Goal: Transaction & Acquisition: Book appointment/travel/reservation

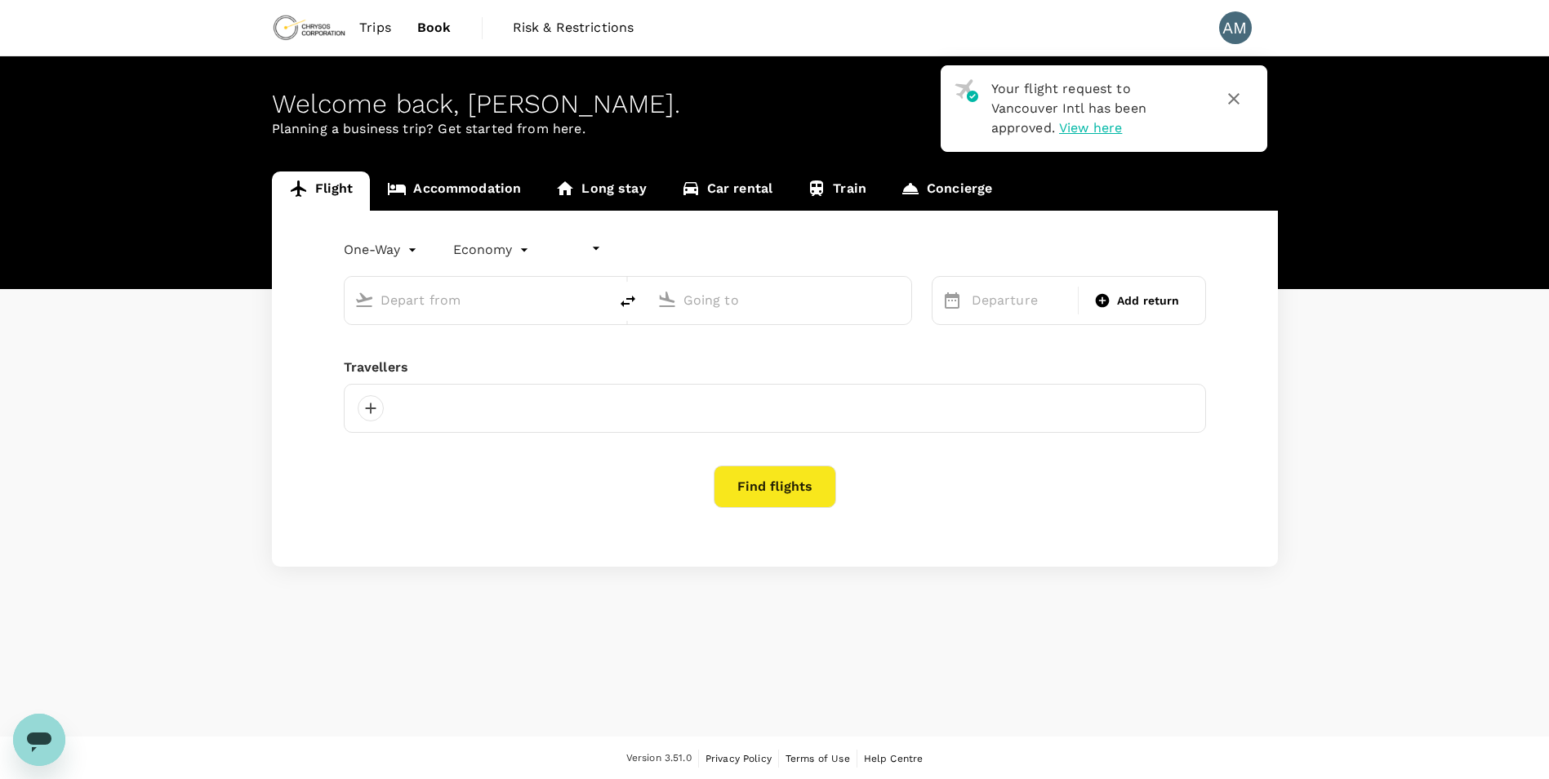
type input "undefined, undefined (any)"
type input "roundtrip"
type input "Vancouver Intl (YVR)"
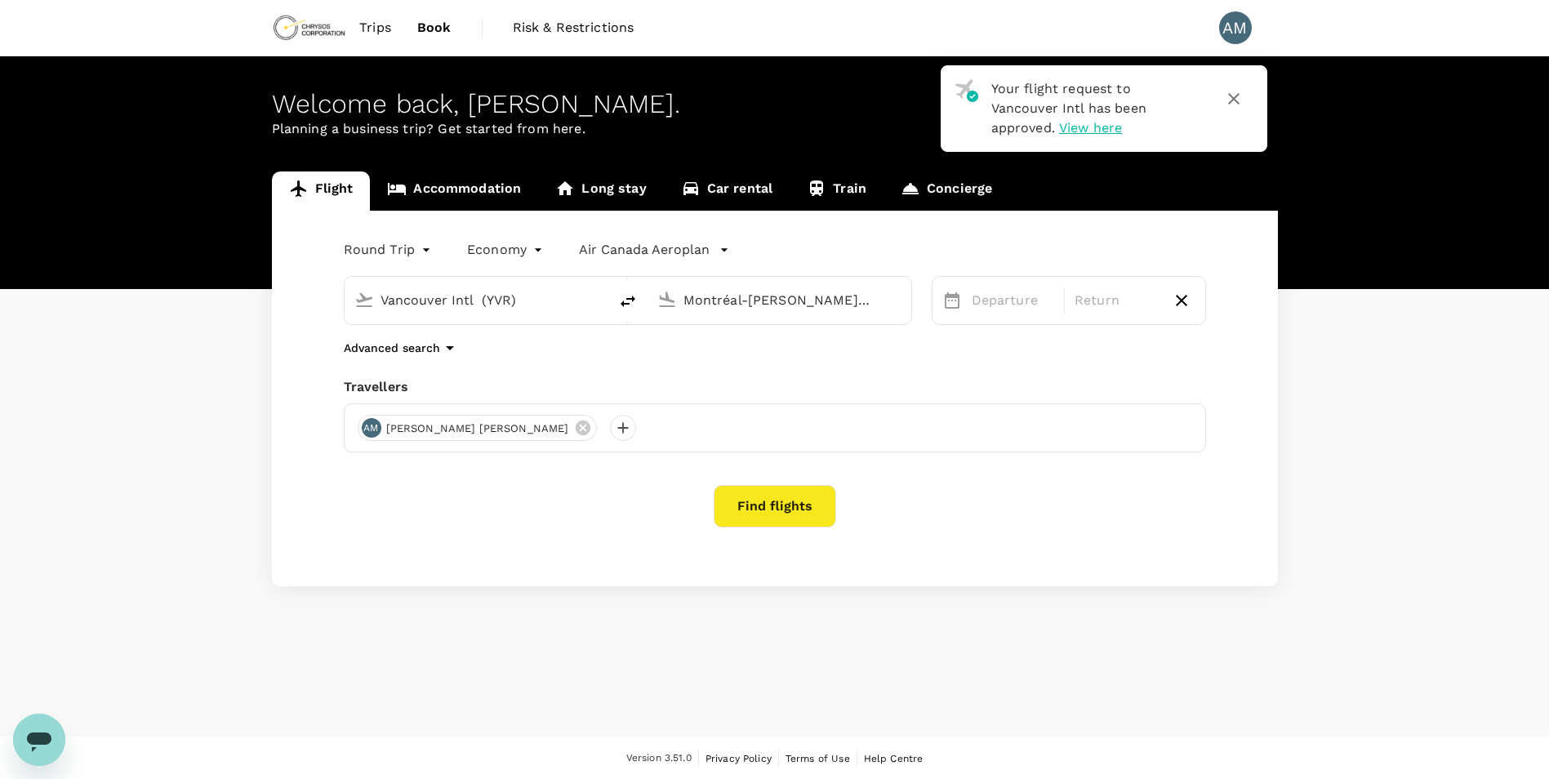
click at [794, 368] on div "Round Trip roundtrip Economy economy Air Canada Aeroplan Vancouver Intl (YVR) M…" at bounding box center [775, 399] width 1006 height 376
click at [793, 305] on input "Montréal-Pierre Elliott Trudeau Intl (YUL)" at bounding box center [781, 300] width 194 height 25
type input "t"
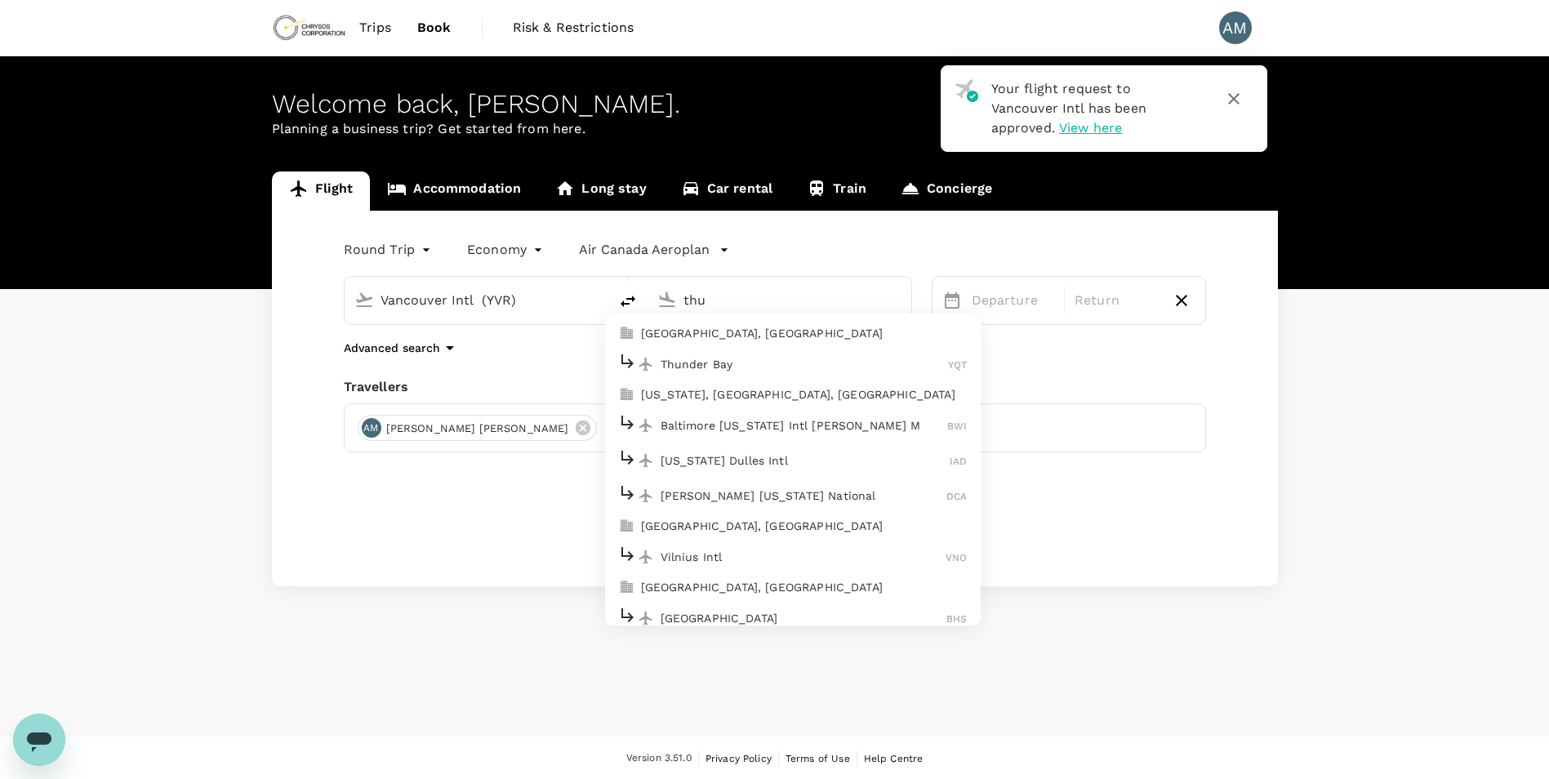
click at [805, 328] on p "Thunder Bay, Canada" at bounding box center [804, 333] width 327 height 16
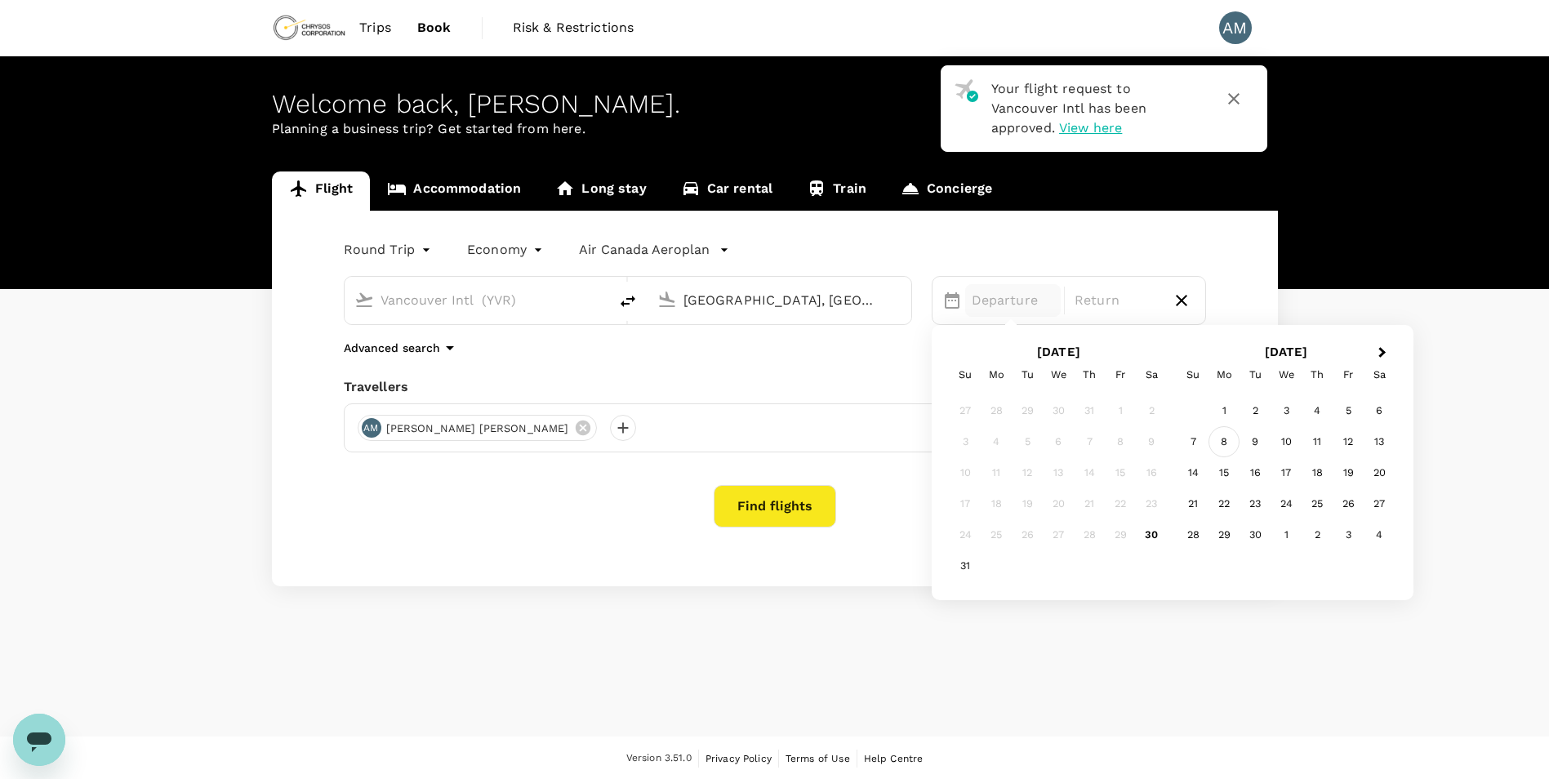
type input "Thunder Bay, Canada (any)"
click at [1223, 438] on div "8" at bounding box center [1224, 441] width 31 height 31
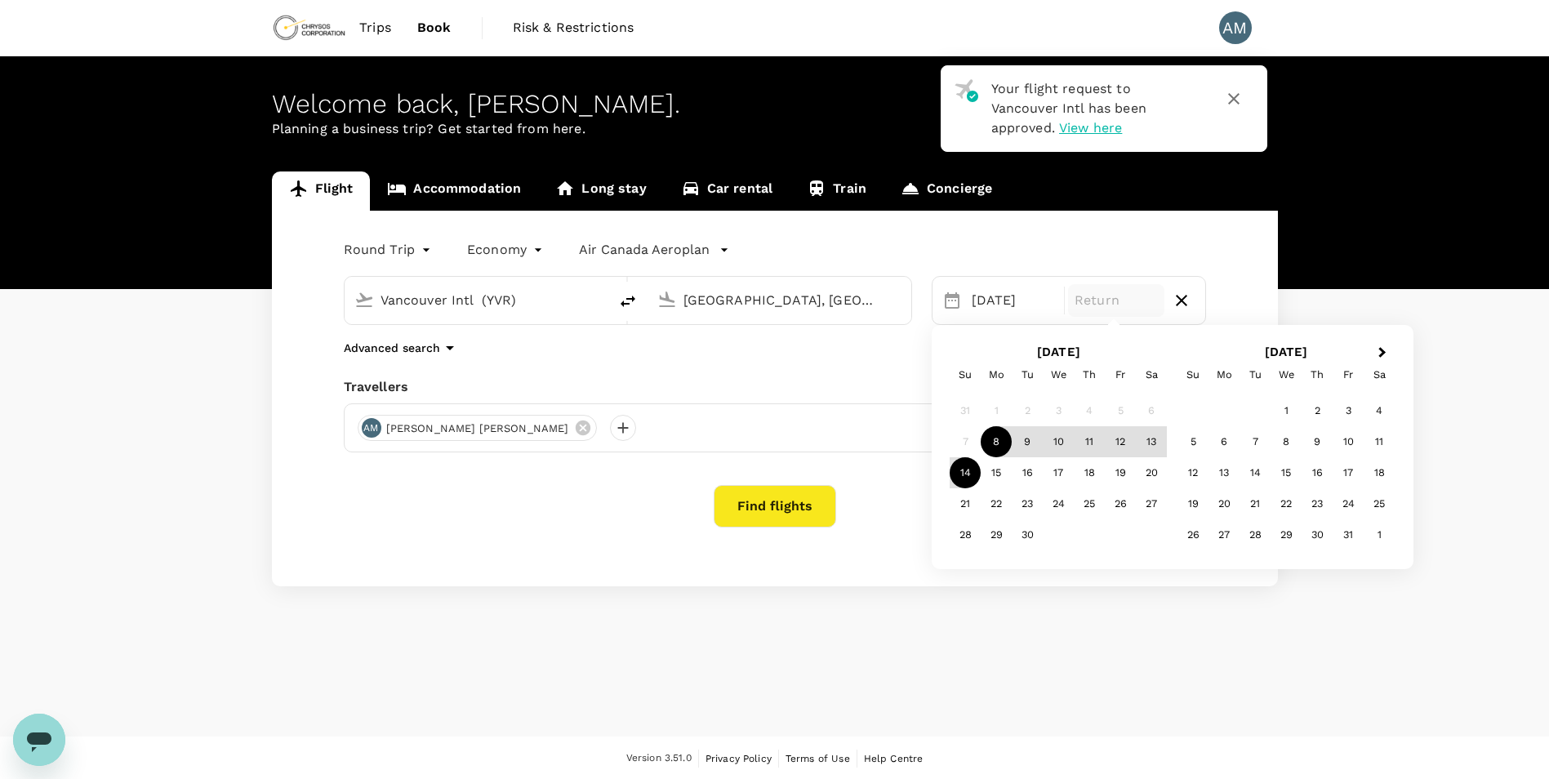
click at [961, 468] on div "14" at bounding box center [965, 472] width 31 height 31
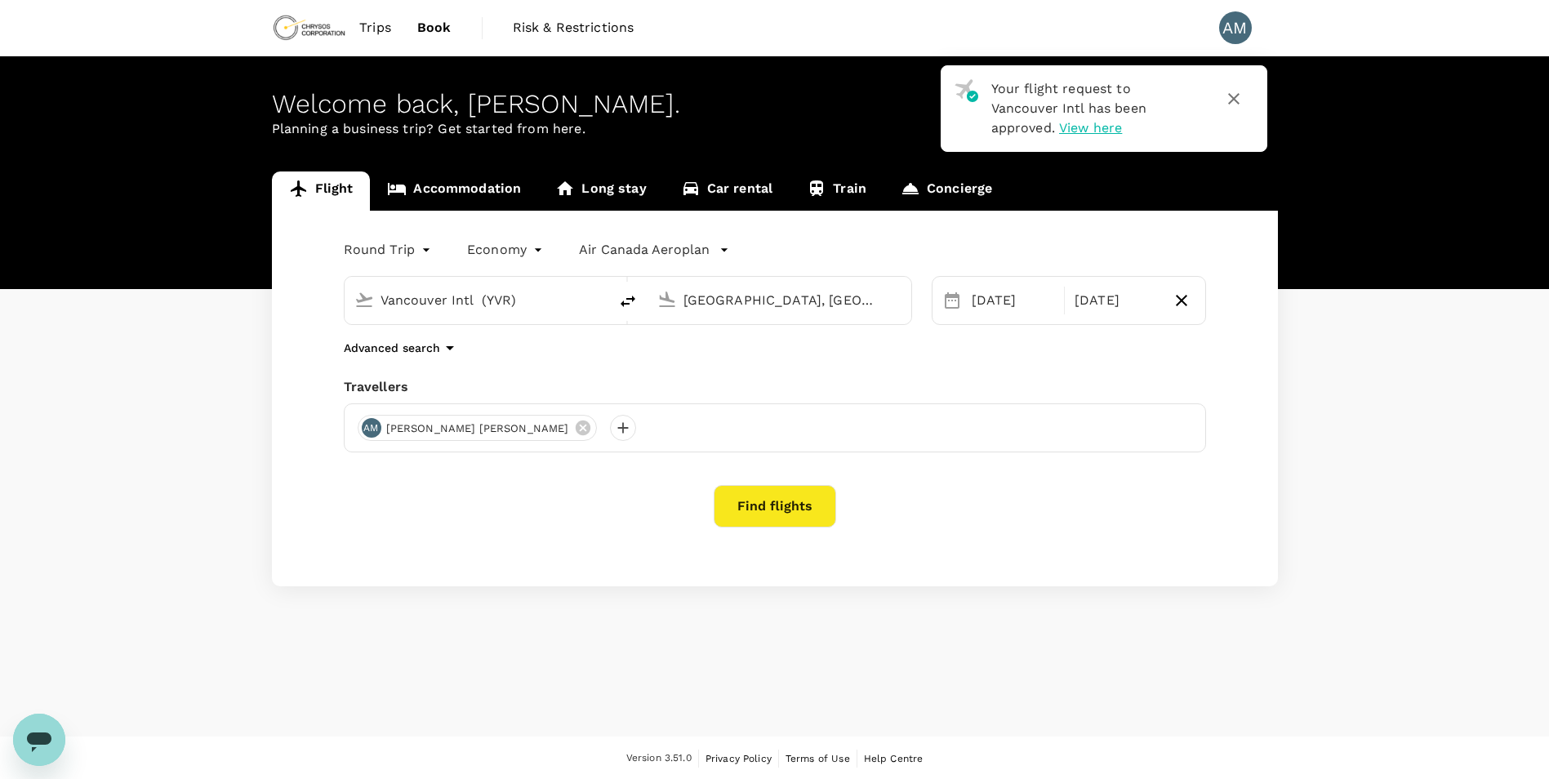
click at [765, 499] on button "Find flights" at bounding box center [775, 506] width 123 height 42
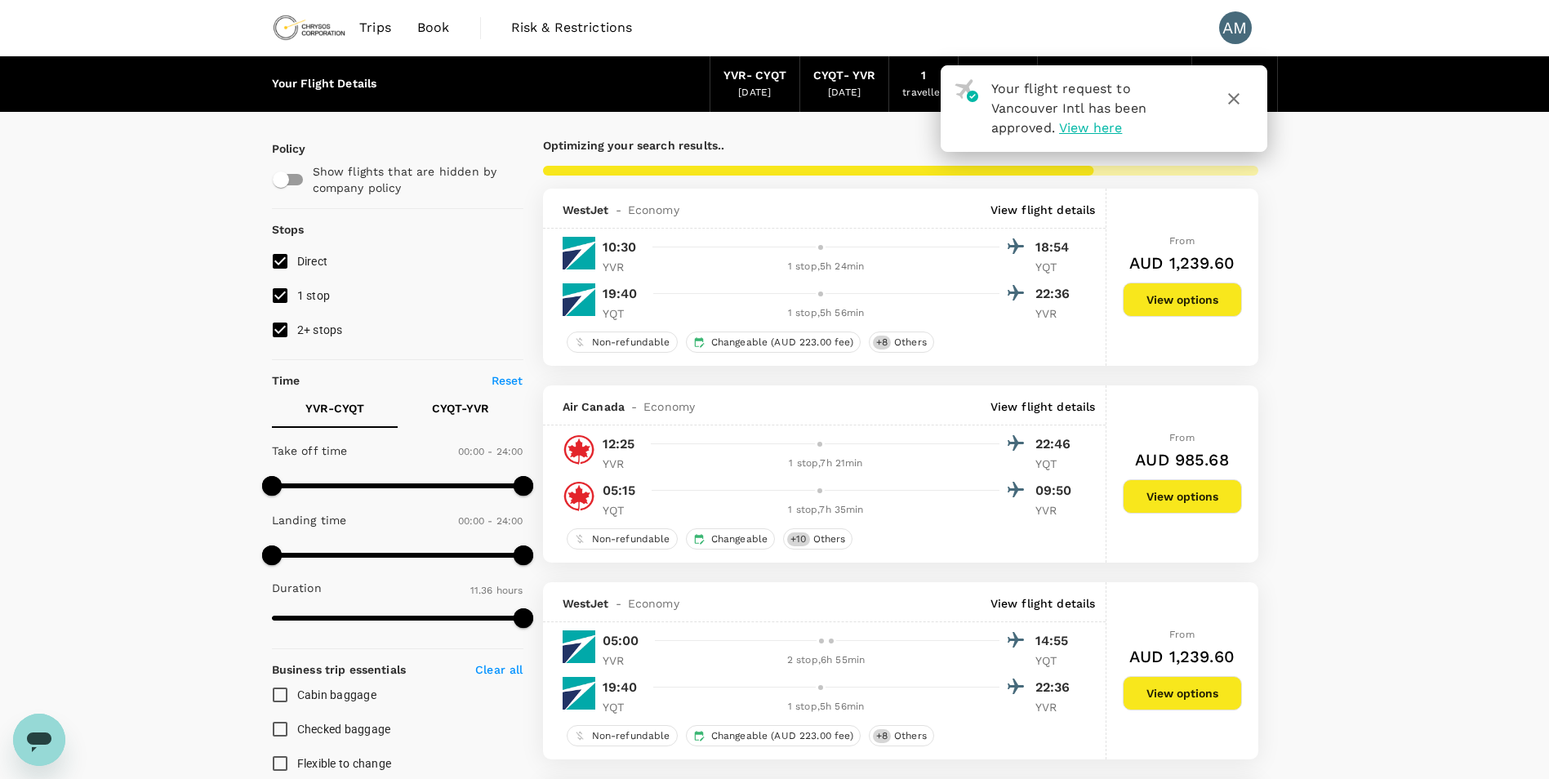
type input "725"
click at [1237, 96] on icon "button" at bounding box center [1233, 98] width 11 height 11
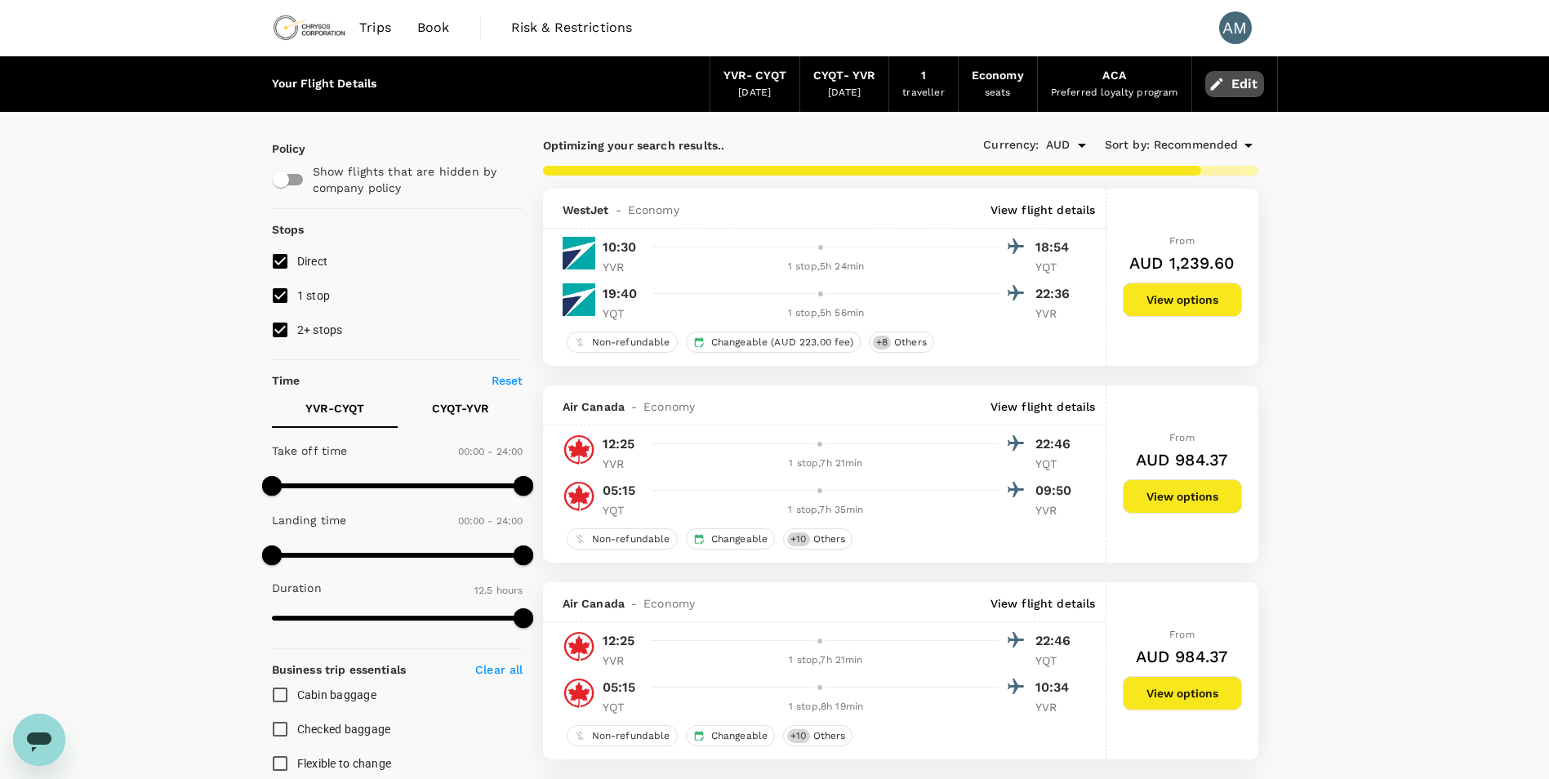
click at [1248, 82] on button "Edit" at bounding box center [1235, 84] width 59 height 26
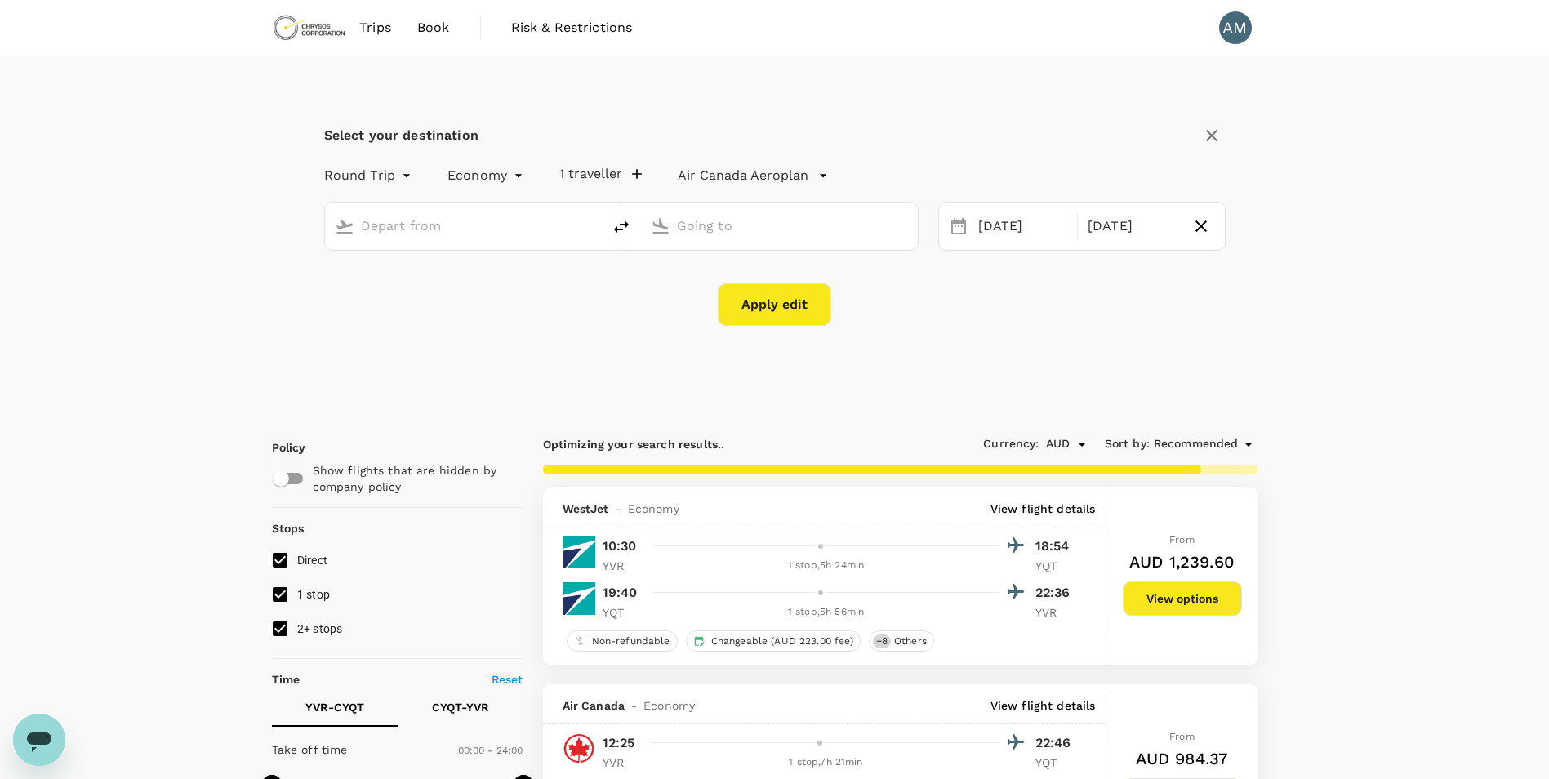
type input "Vancouver Intl (YVR)"
type input "Thunder Bay, Canada (any)"
click at [1112, 224] on div "14 Sep" at bounding box center [1132, 227] width 103 height 32
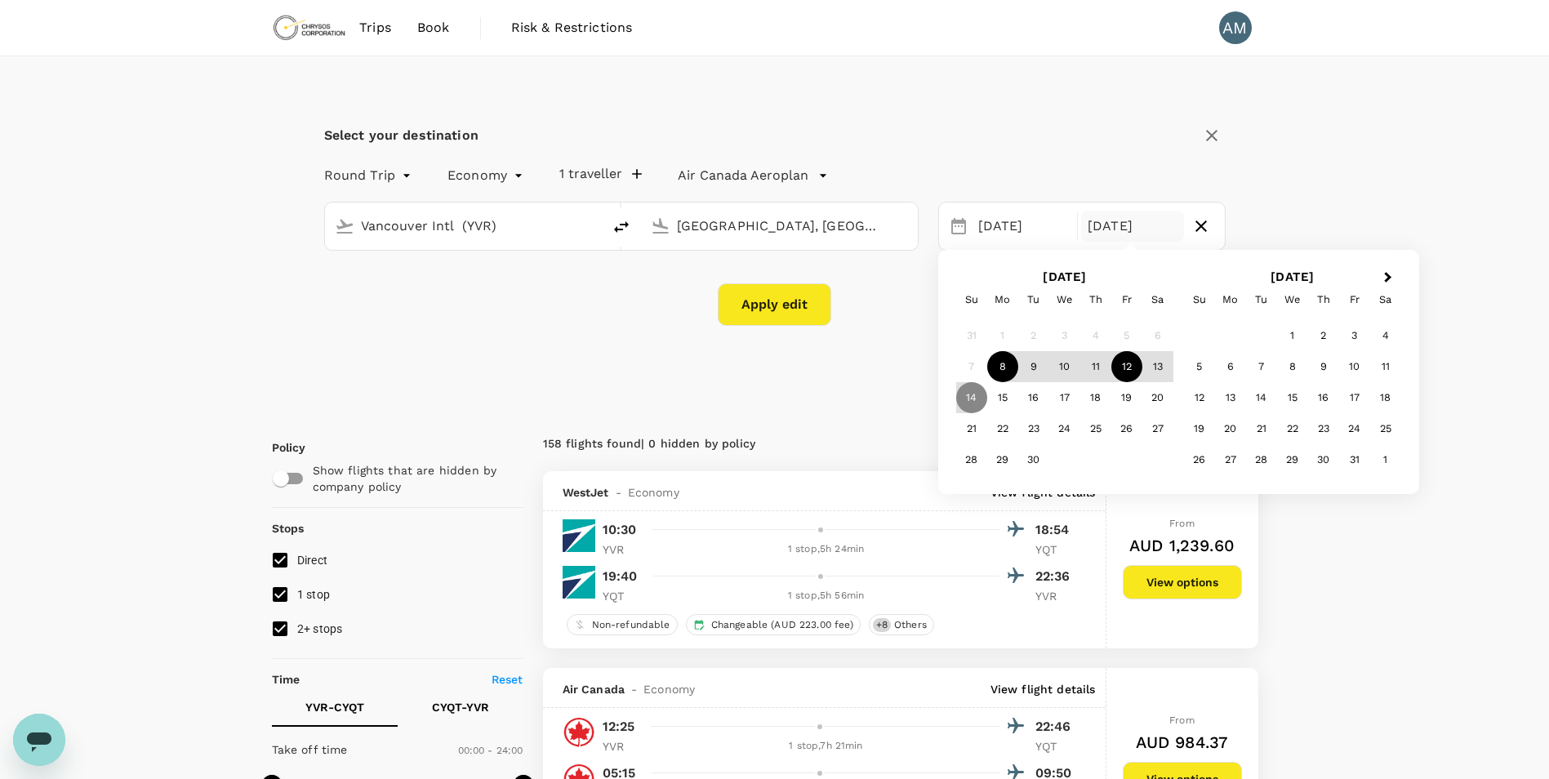
click at [1127, 365] on div "12" at bounding box center [1127, 366] width 31 height 31
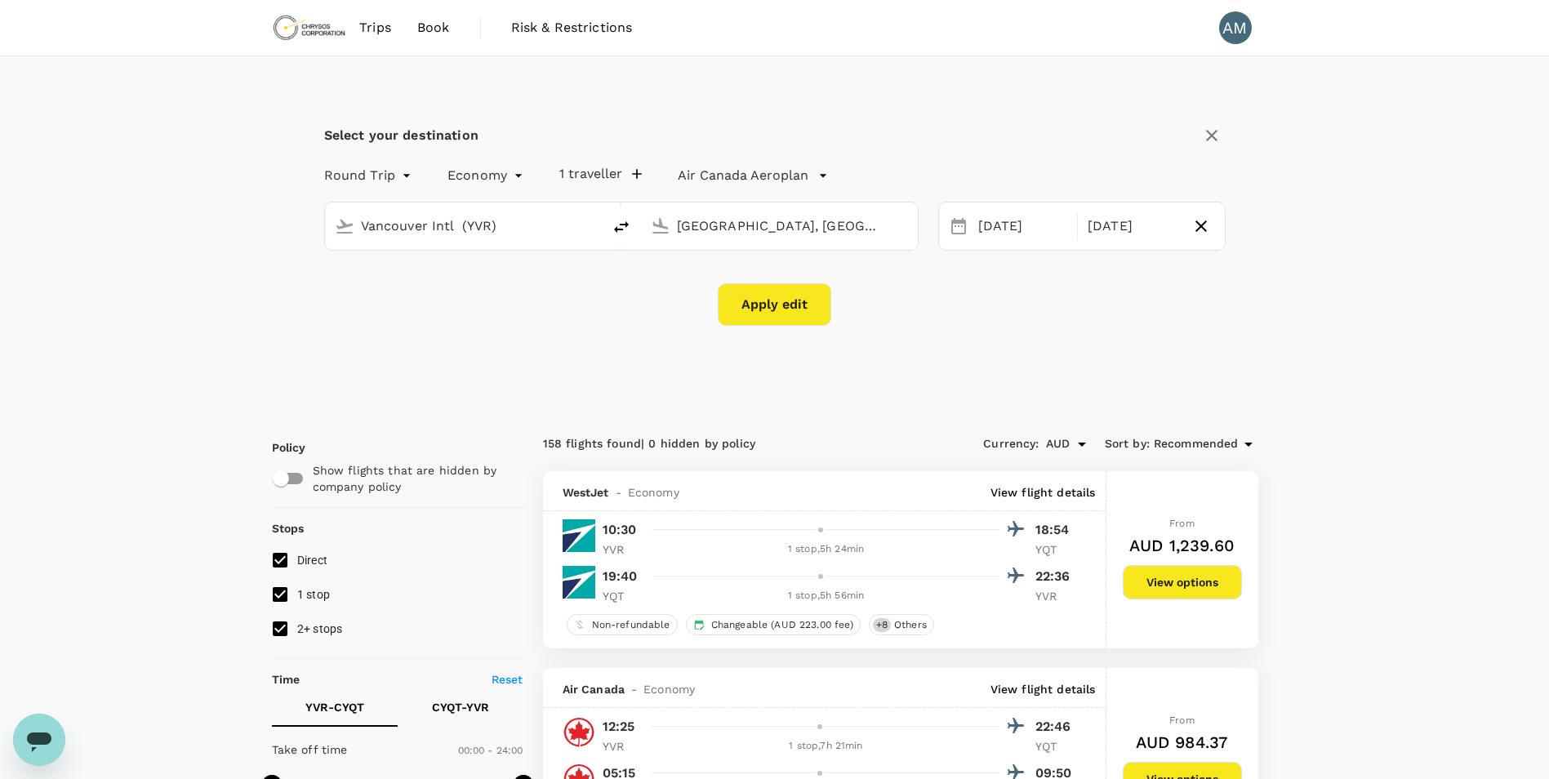
click at [755, 297] on button "Apply edit" at bounding box center [775, 304] width 114 height 42
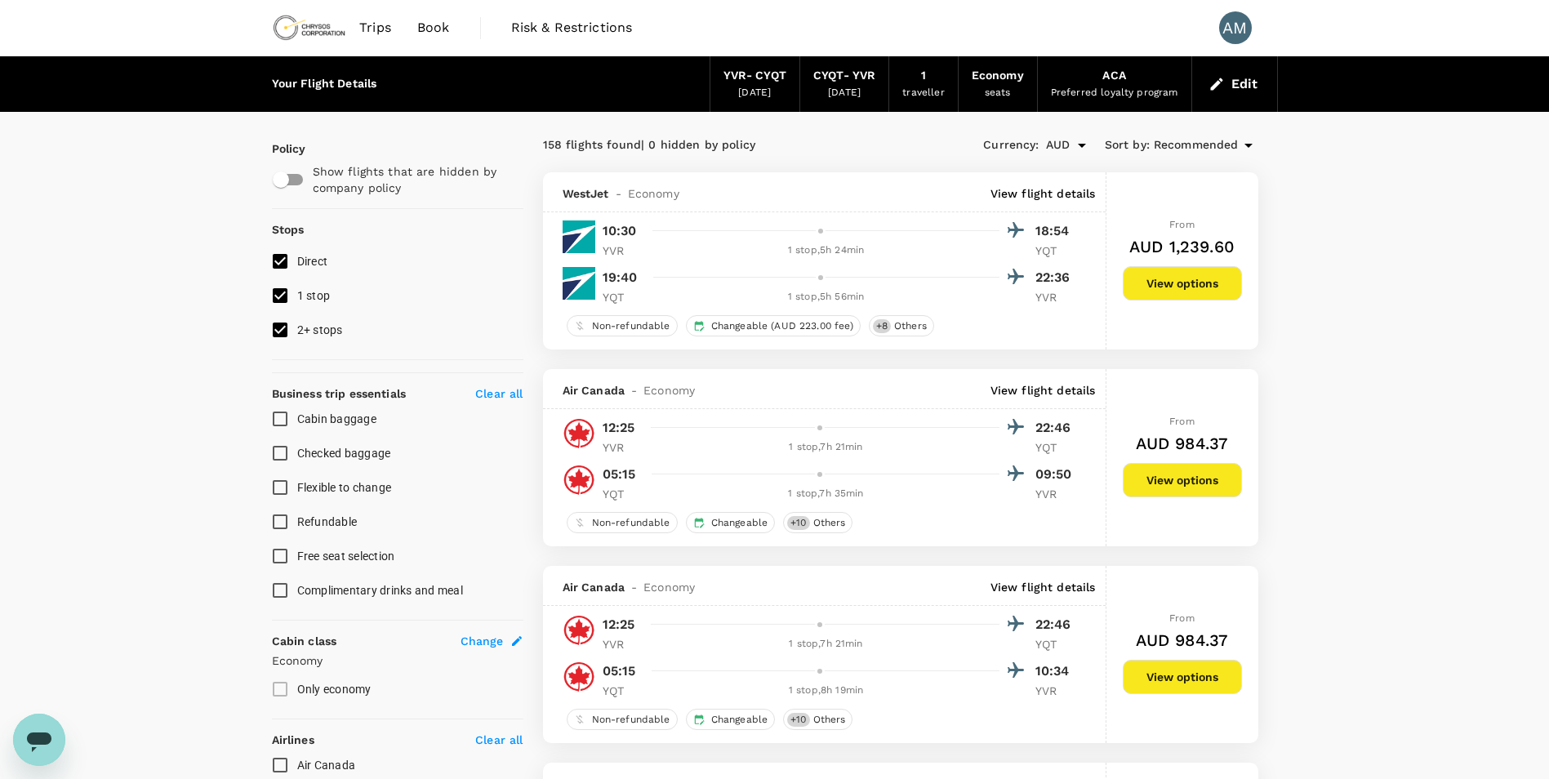
checkbox input "false"
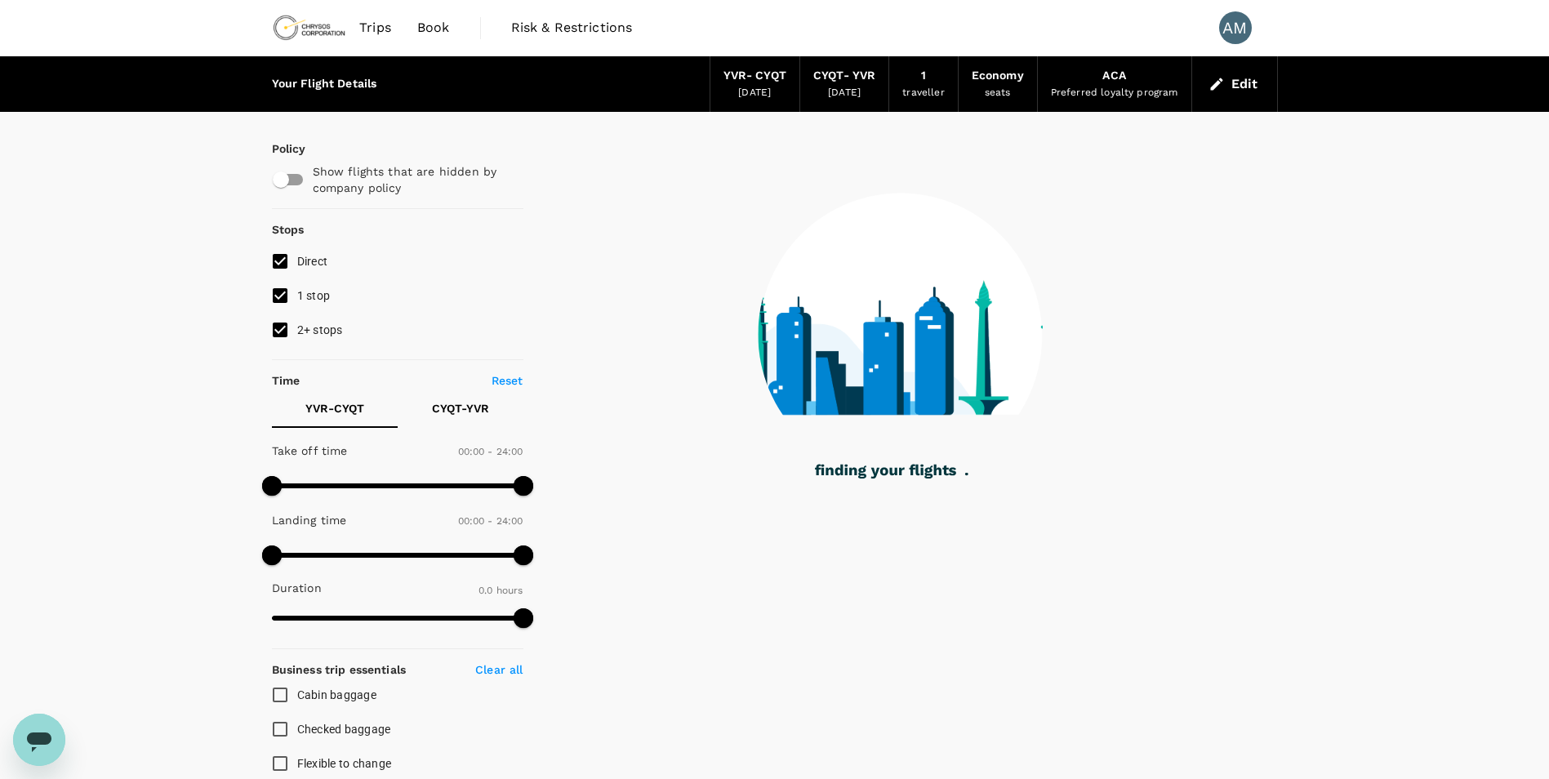
type input "731"
checkbox input "true"
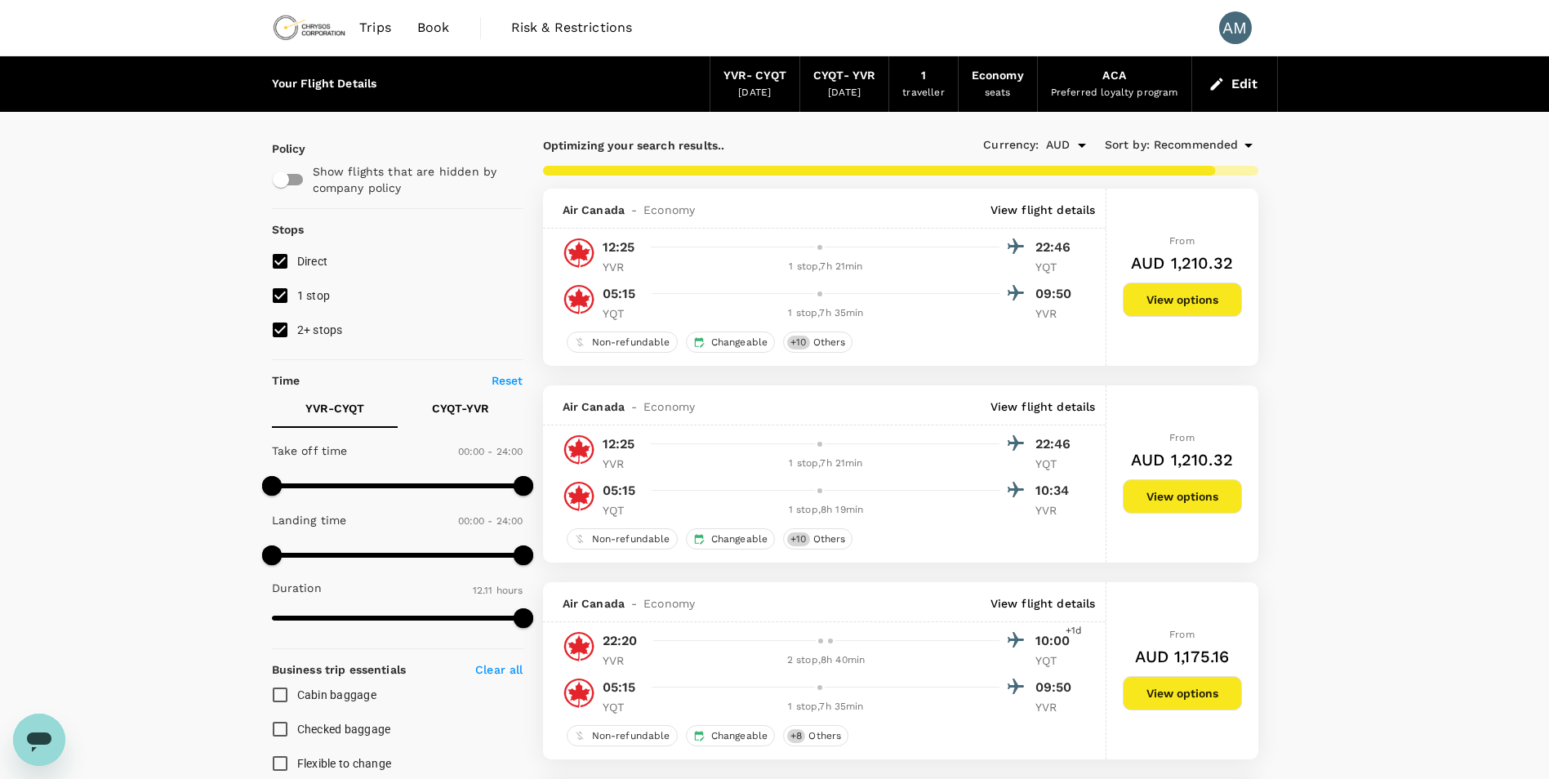
click at [1032, 203] on p "View flight details" at bounding box center [1043, 210] width 105 height 16
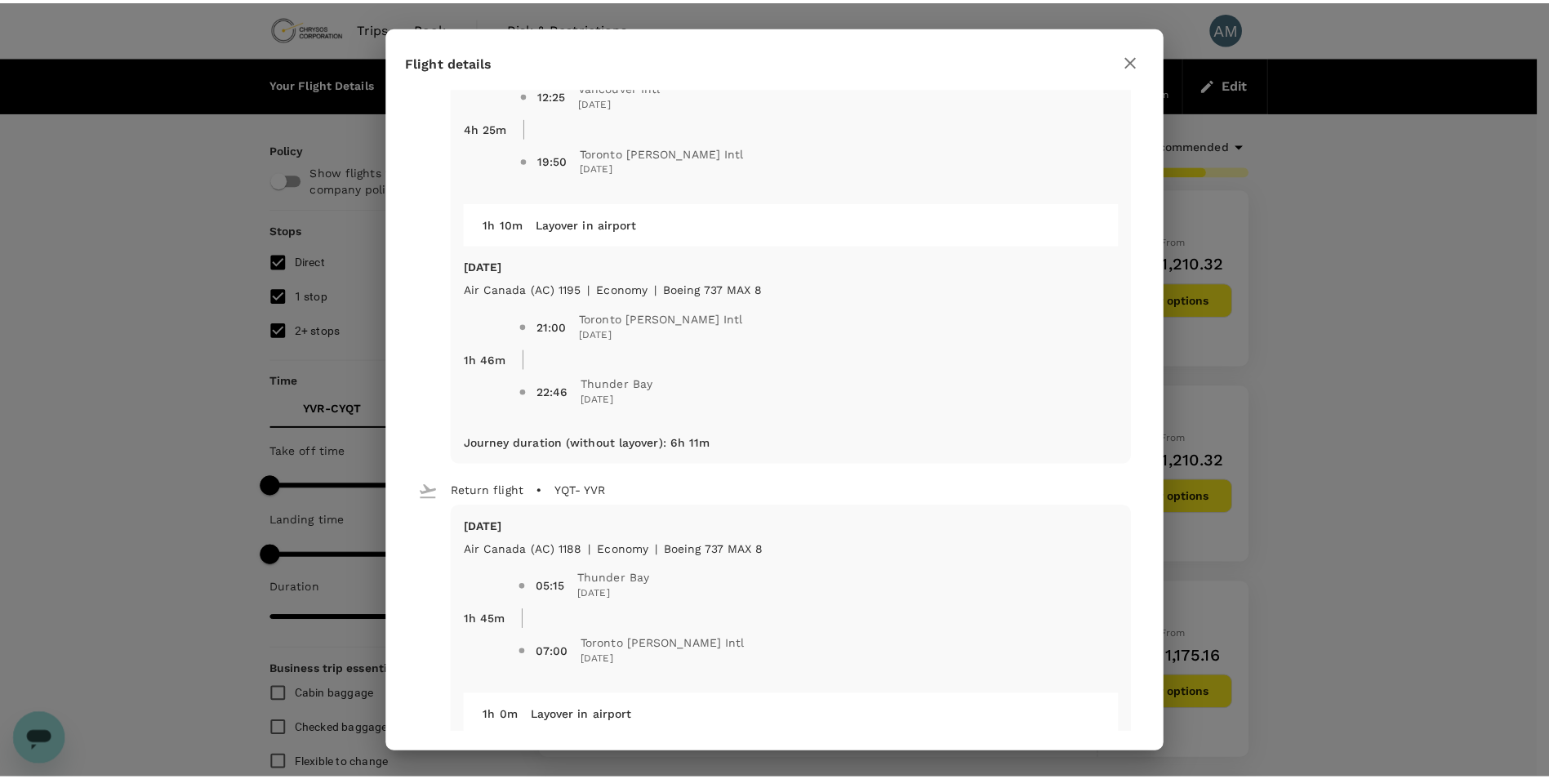
scroll to position [339, 0]
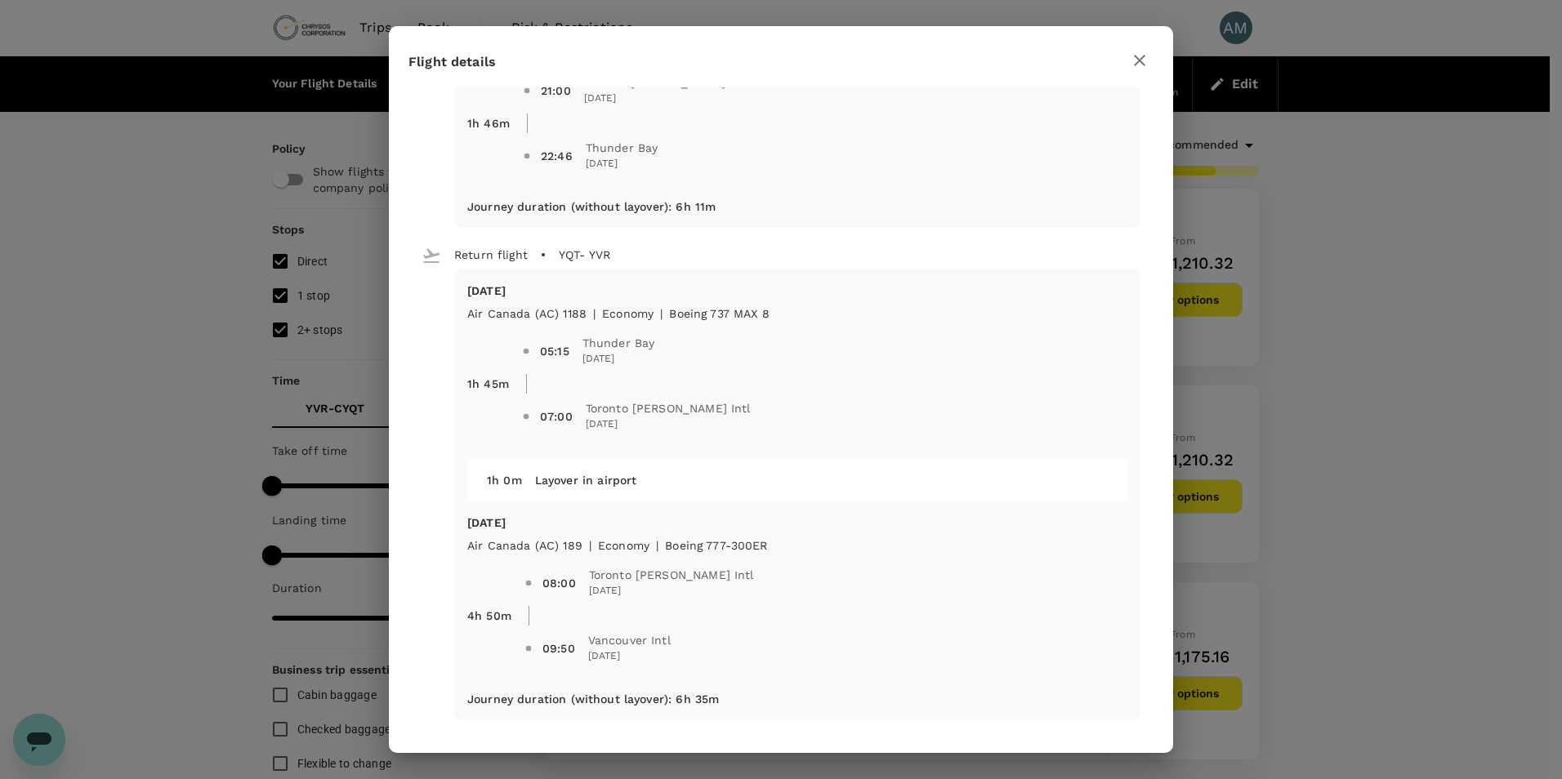
click at [1142, 65] on icon "button" at bounding box center [1140, 61] width 20 height 20
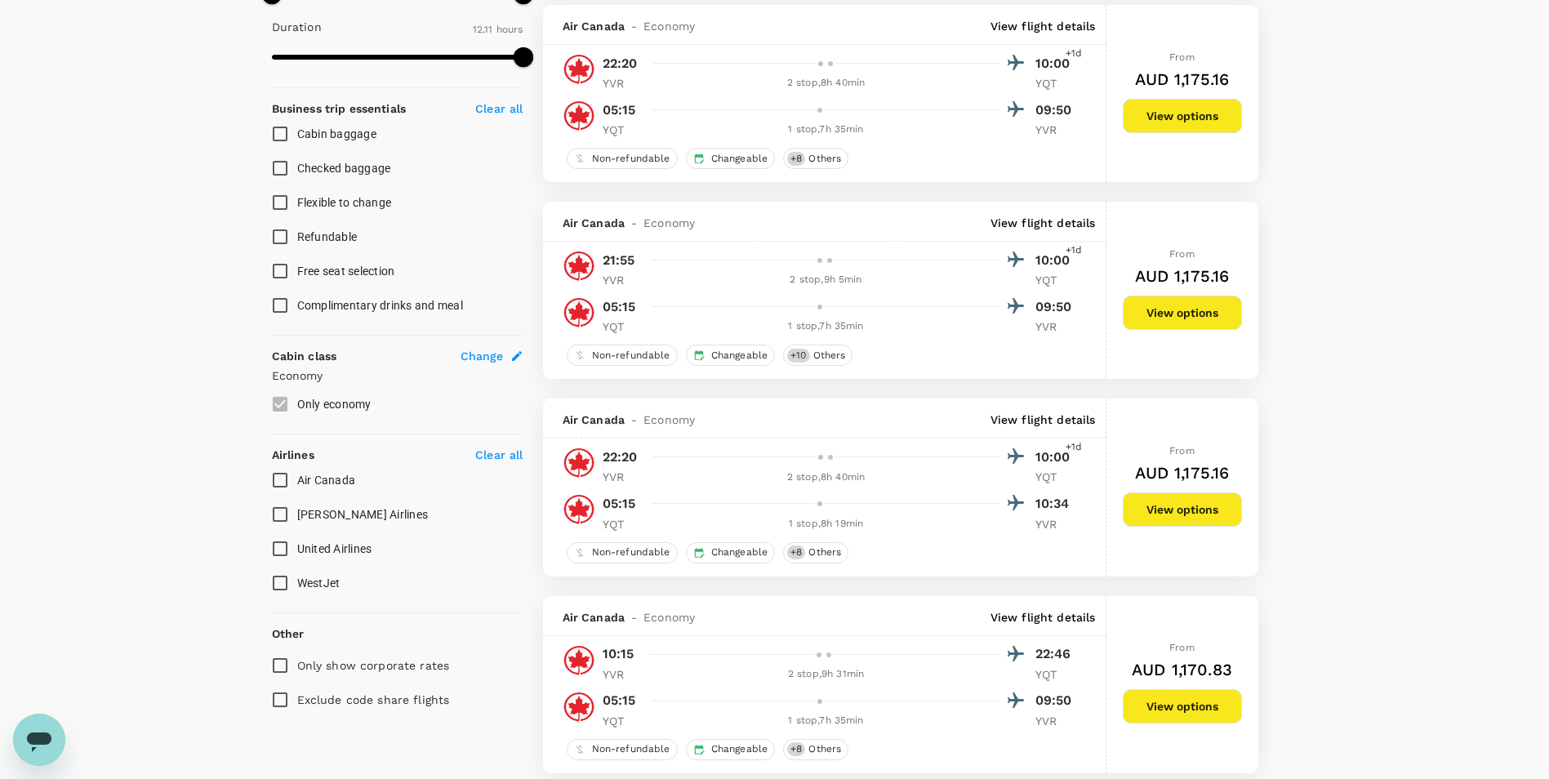
scroll to position [0, 0]
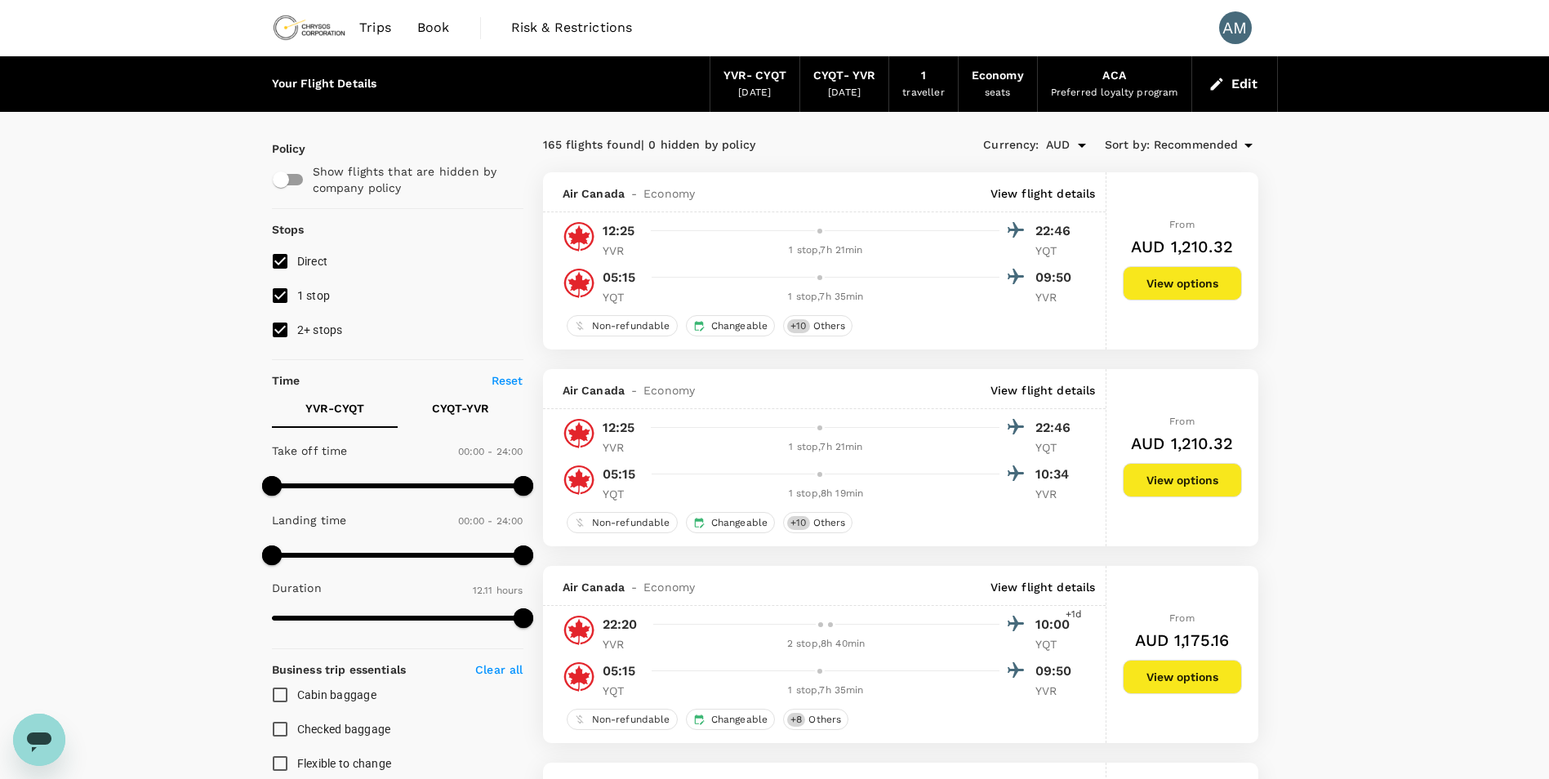
click at [279, 328] on input "2+ stops" at bounding box center [280, 330] width 34 height 34
checkbox input "false"
type input "AUD"
click at [1226, 75] on button "Edit" at bounding box center [1235, 84] width 59 height 26
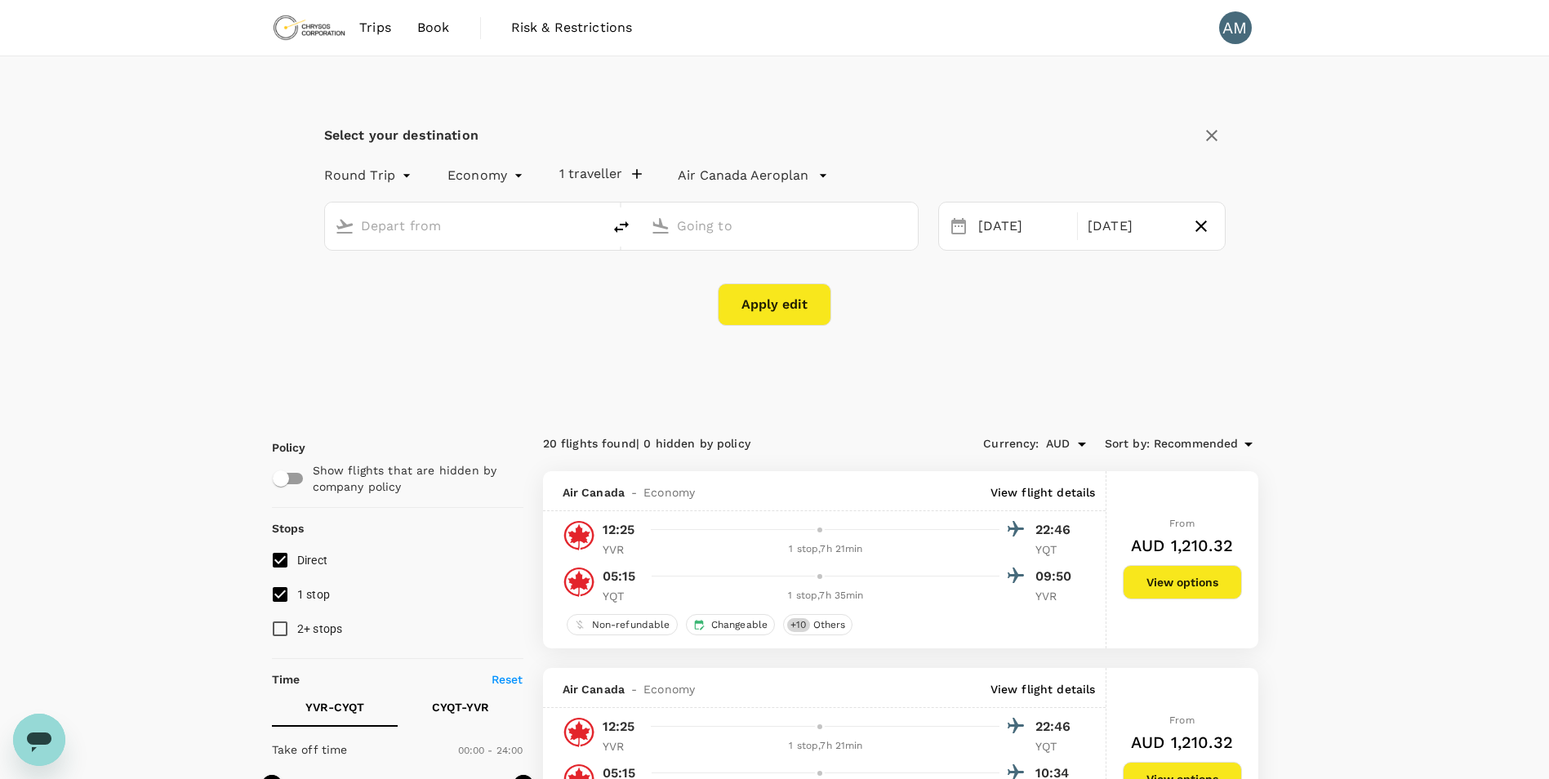
type input "Vancouver Intl (YVR)"
type input "Thunder Bay, Canada (any)"
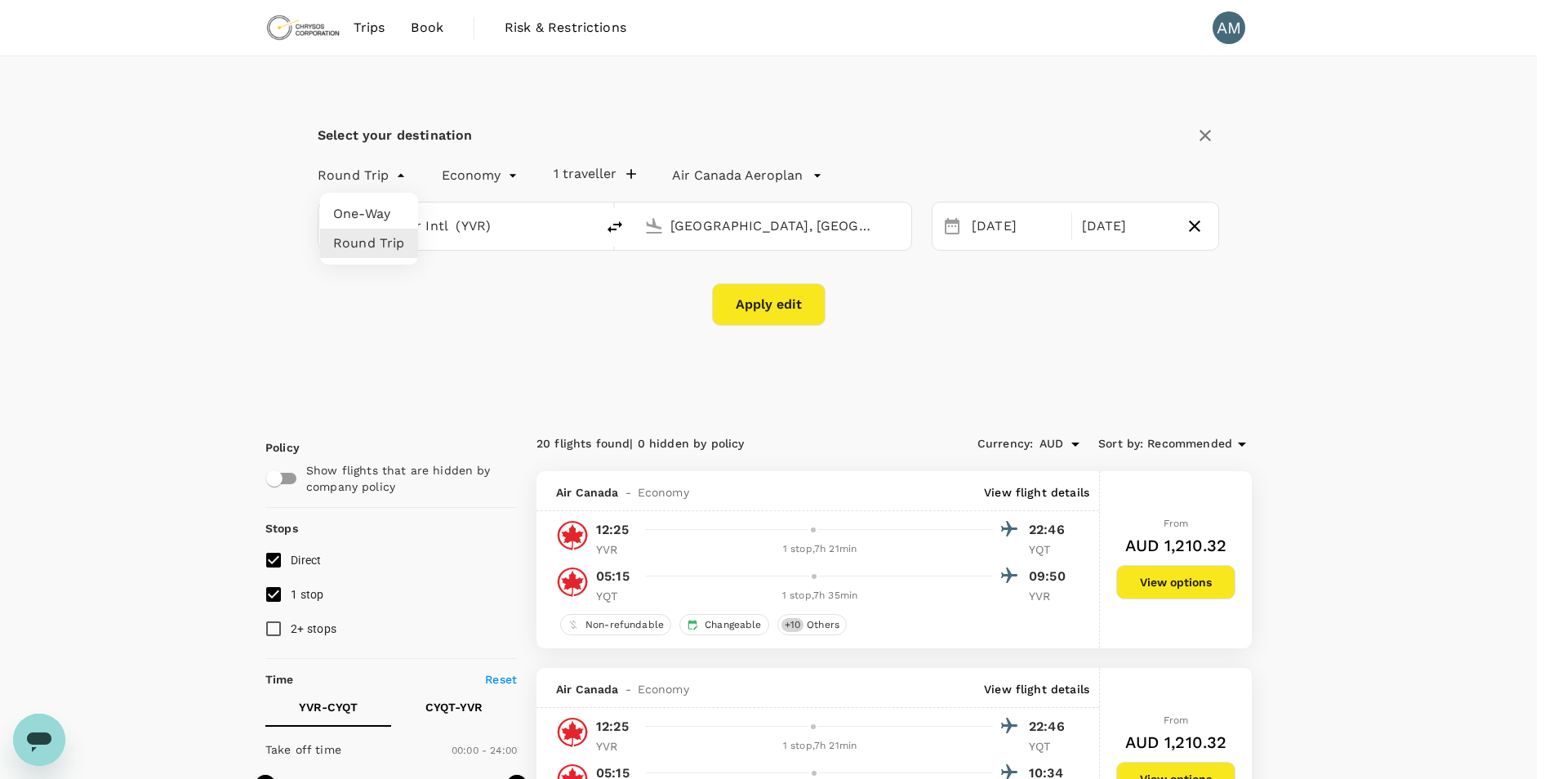
click at [607, 341] on div at bounding box center [781, 389] width 1562 height 779
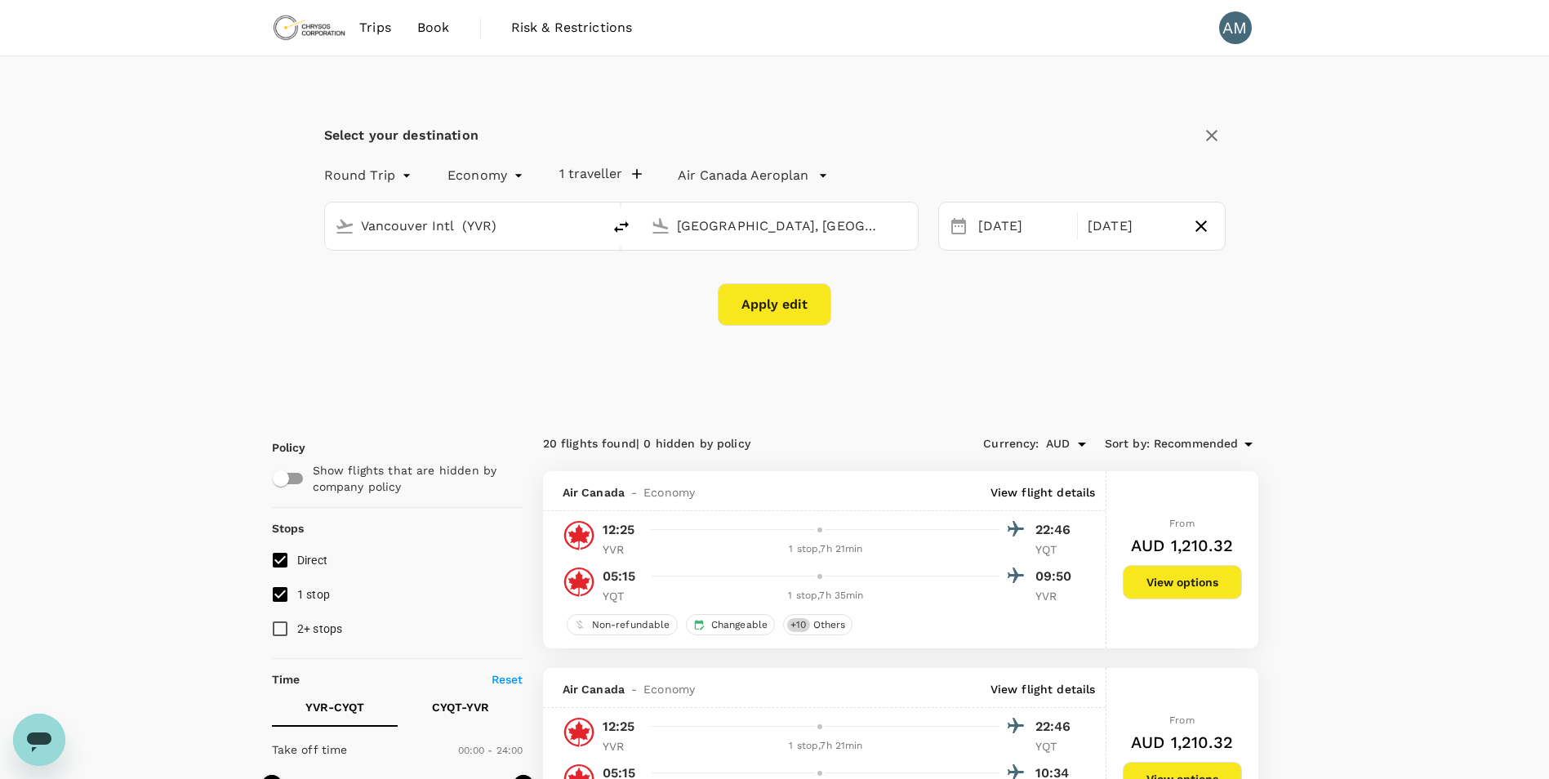
click at [379, 19] on span "Trips" at bounding box center [375, 28] width 32 height 20
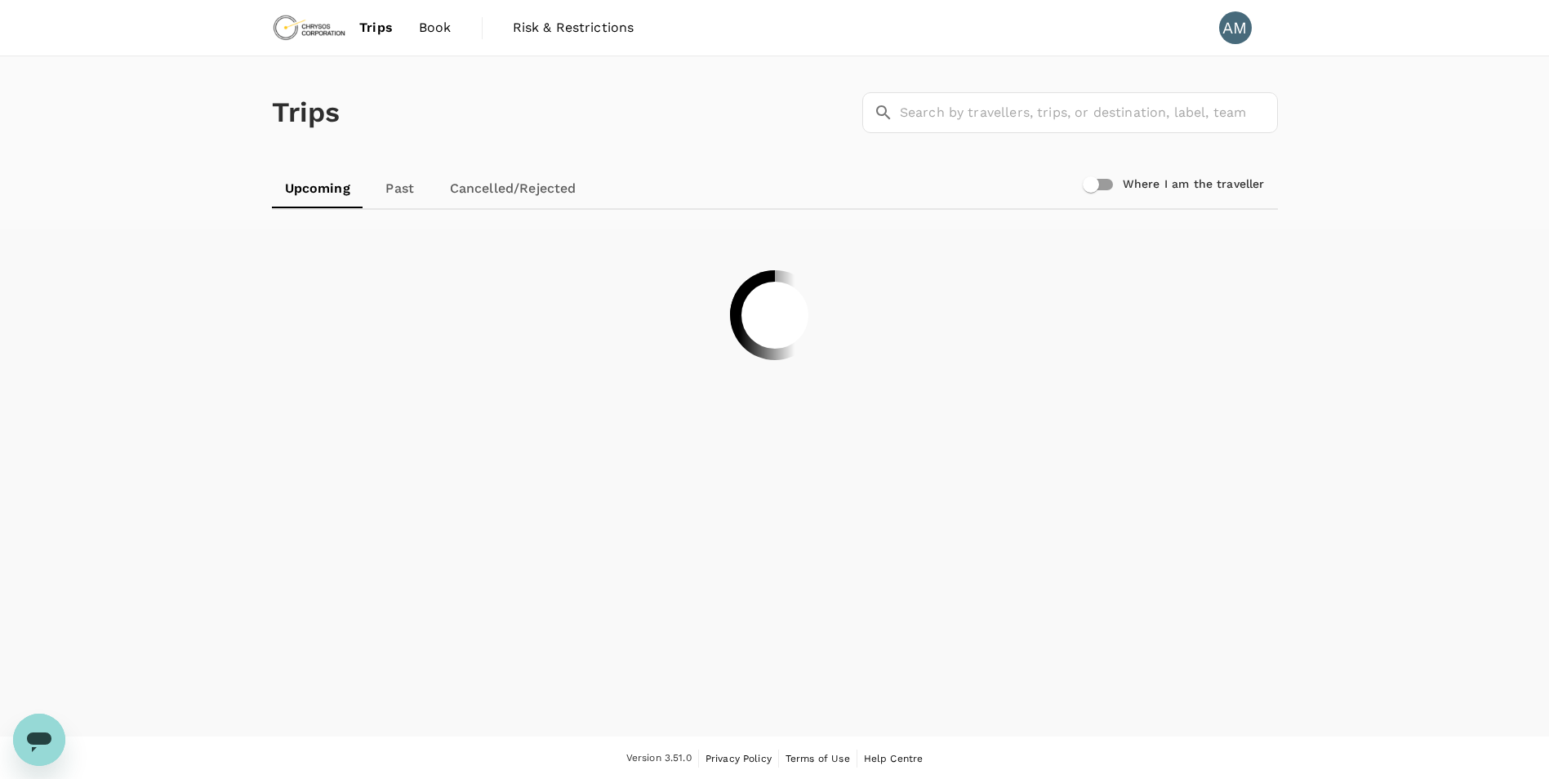
click at [438, 23] on span "Book" at bounding box center [435, 28] width 33 height 20
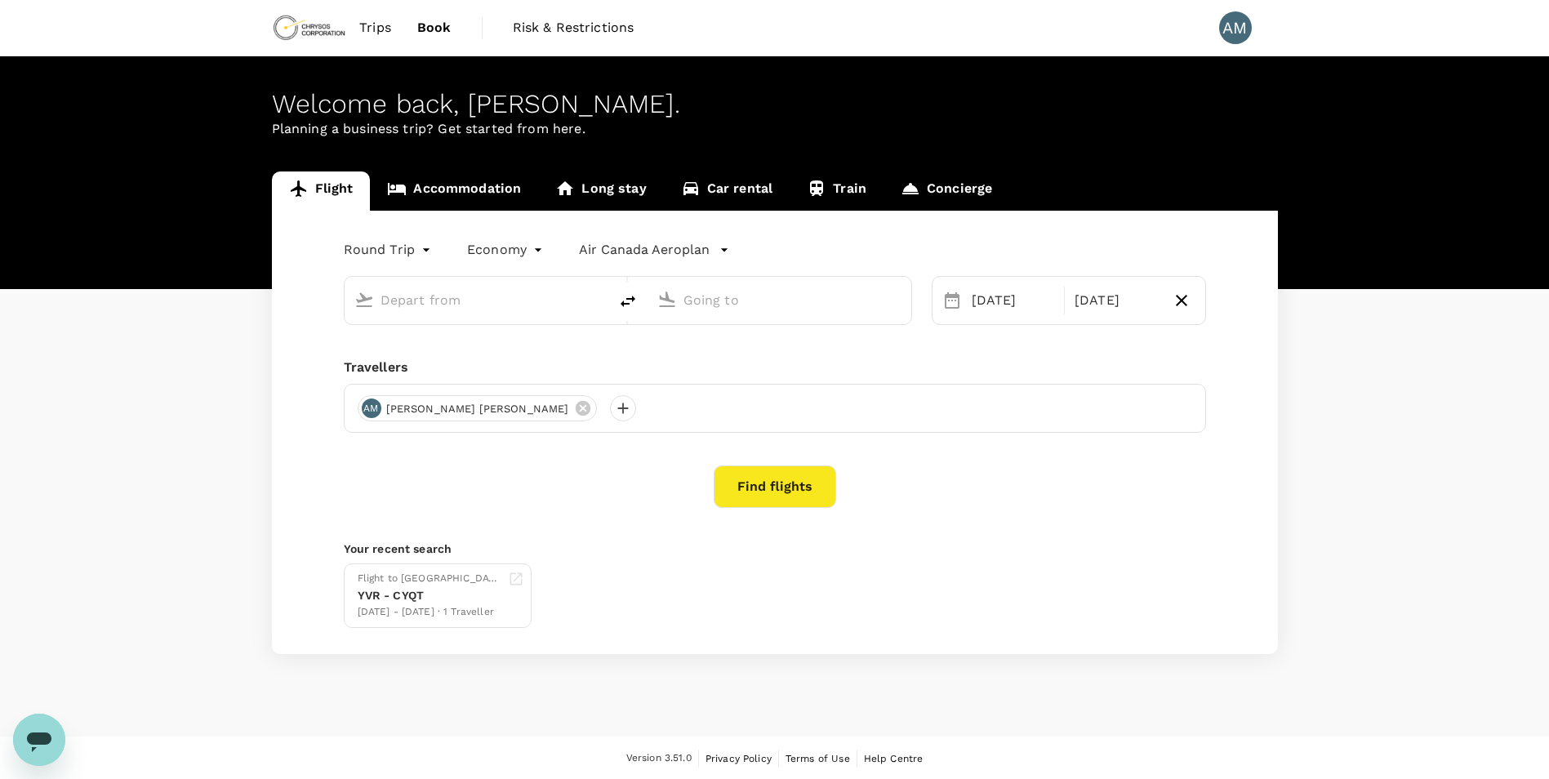
type input "Vancouver Intl (YVR)"
type input "Thunder Bay, Canada (any)"
click at [438, 23] on span "Book" at bounding box center [434, 28] width 34 height 20
type input "Vancouver Intl (YVR)"
type input "Thunder Bay, Canada (any)"
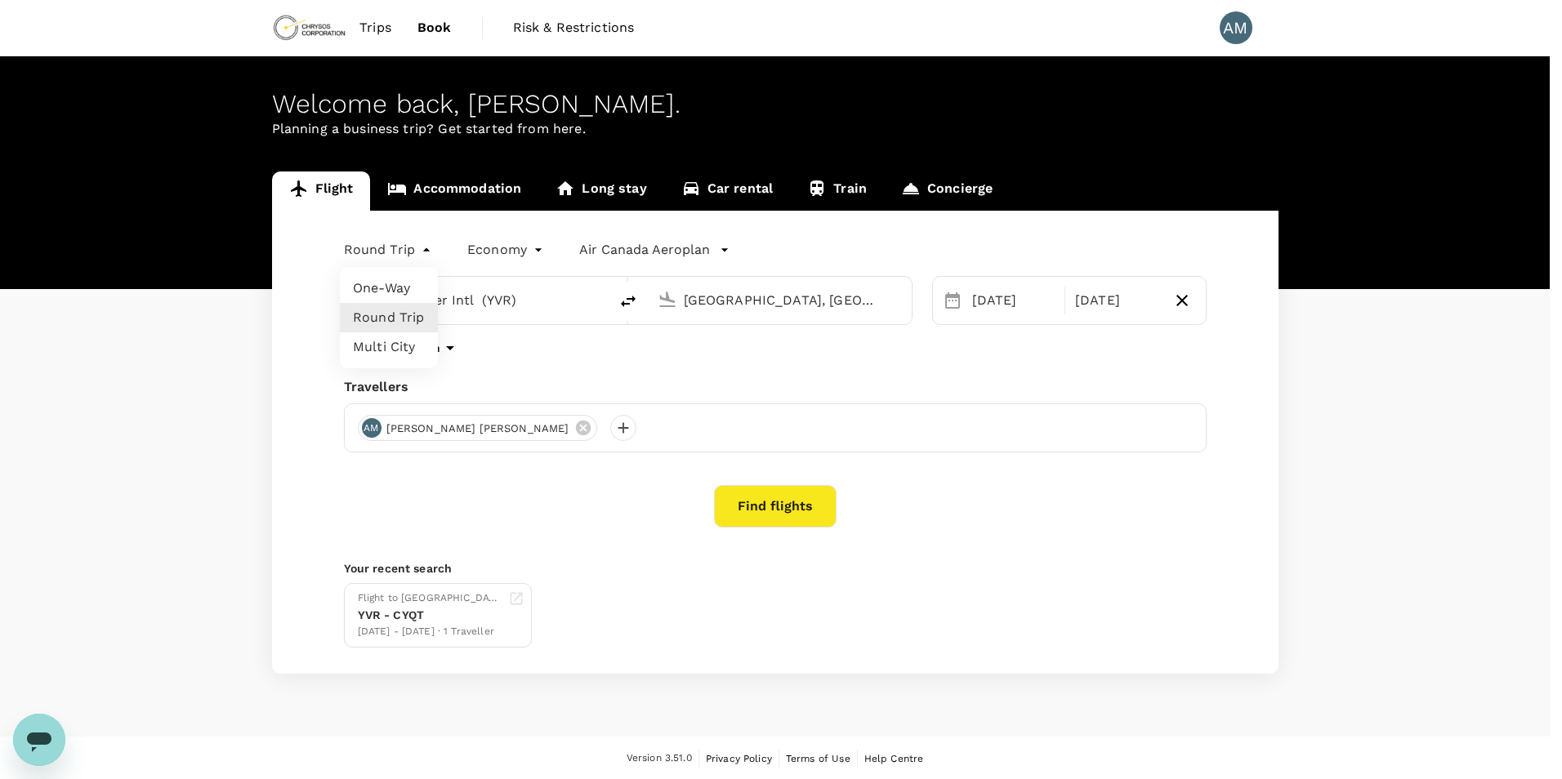
click at [400, 247] on body "Trips Book Risk & Restrictions AM Welcome back , Andrea Ruth Leslie . Planning …" at bounding box center [781, 390] width 1562 height 781
click at [393, 338] on li "Multi City" at bounding box center [389, 346] width 98 height 29
type input "multicity"
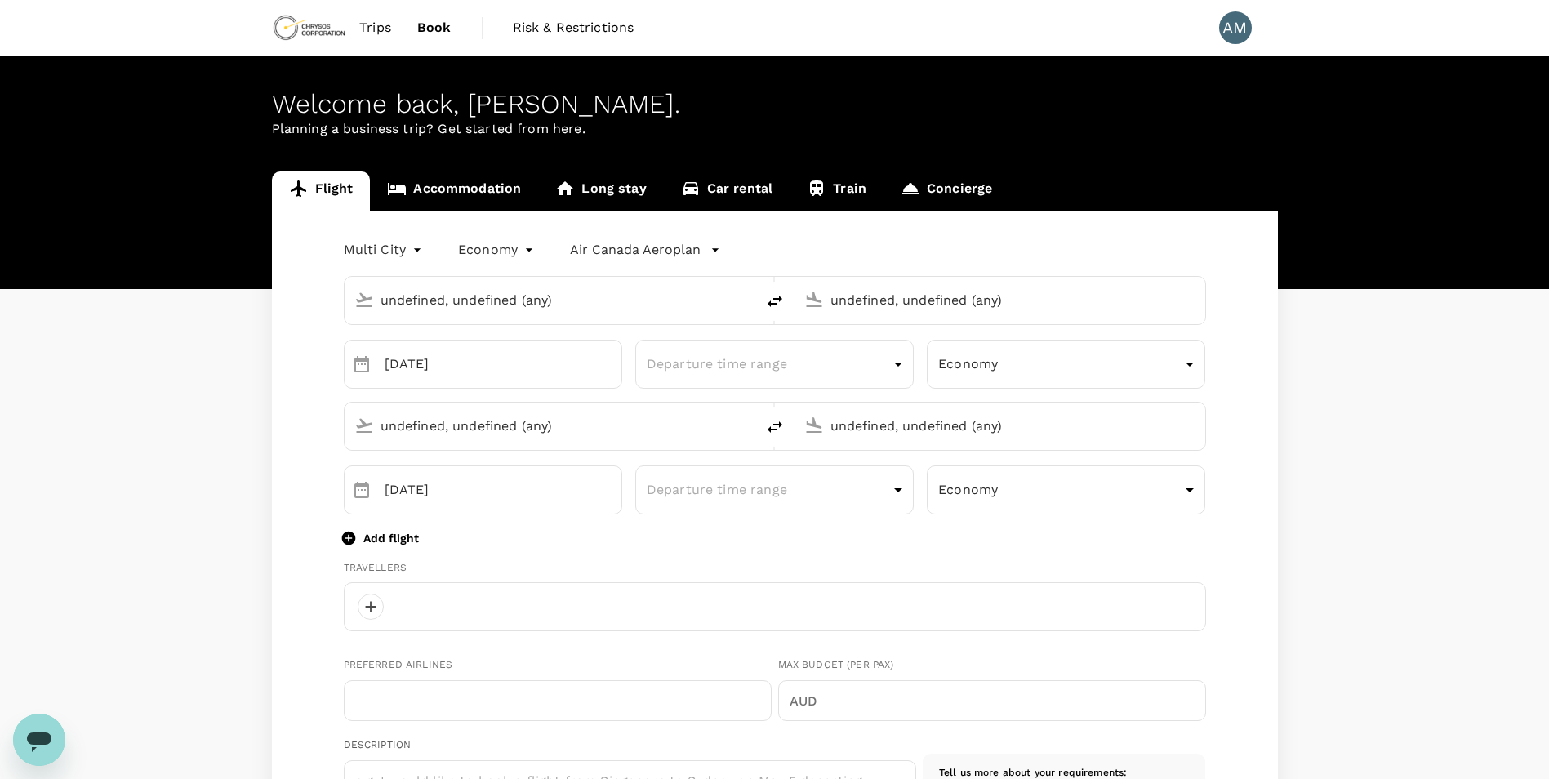
type input "Vancouver Intl (YVR)"
type input "Thunder Bay, Canada (any)"
type input "Vancouver Intl (YVR)"
type input "andrea.mclaren@chrysoscorp.com"
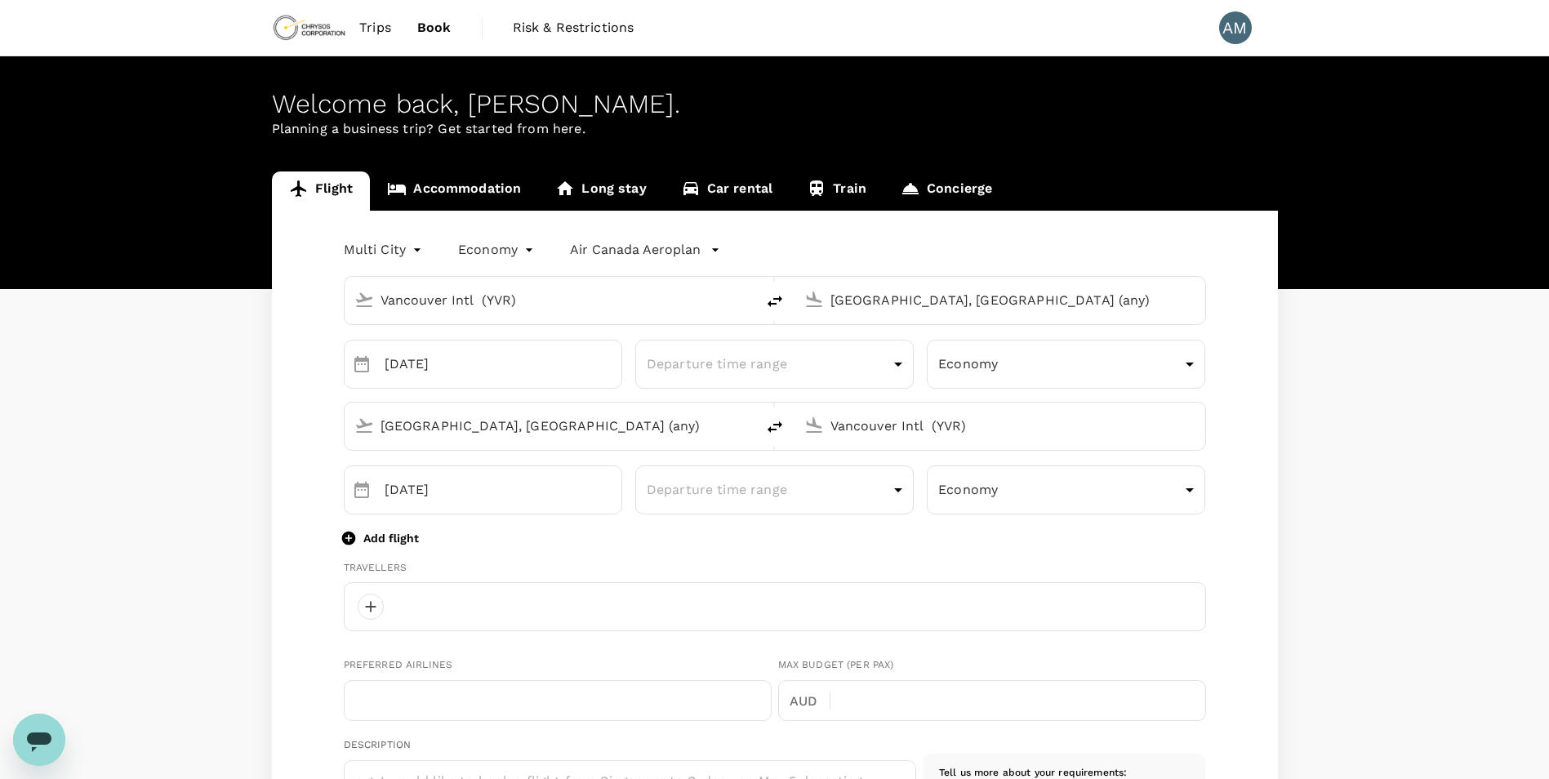
type input "1"
type input "6048038224"
click at [1037, 426] on input "Vancouver Intl (YVR)" at bounding box center [1001, 425] width 341 height 25
click at [1040, 491] on p "Toronto Pearson Intl" at bounding box center [1025, 489] width 289 height 16
type input "Toronto Pearson Intl (YYZ)"
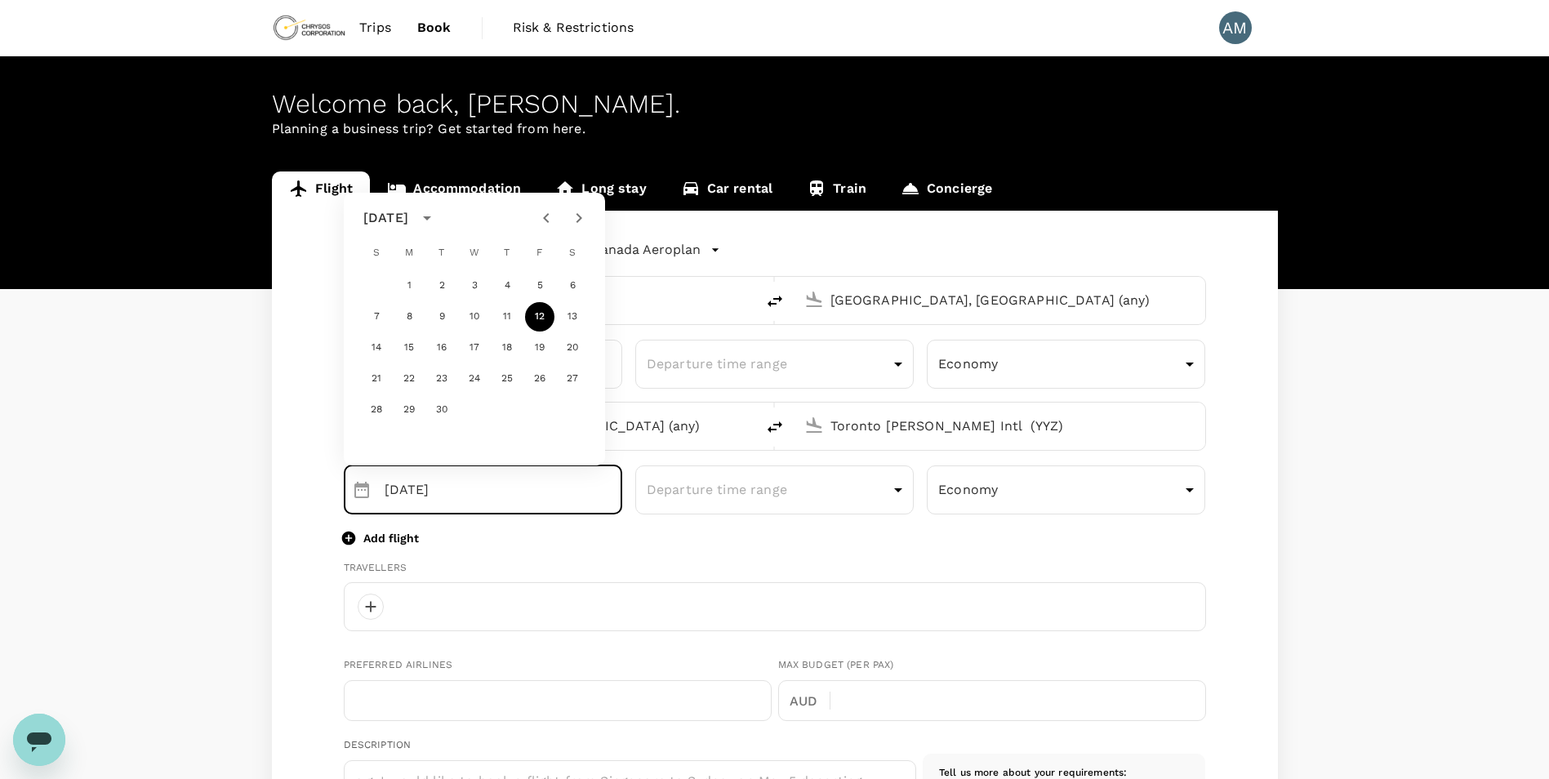
click at [916, 572] on div "Travellers" at bounding box center [775, 568] width 863 height 16
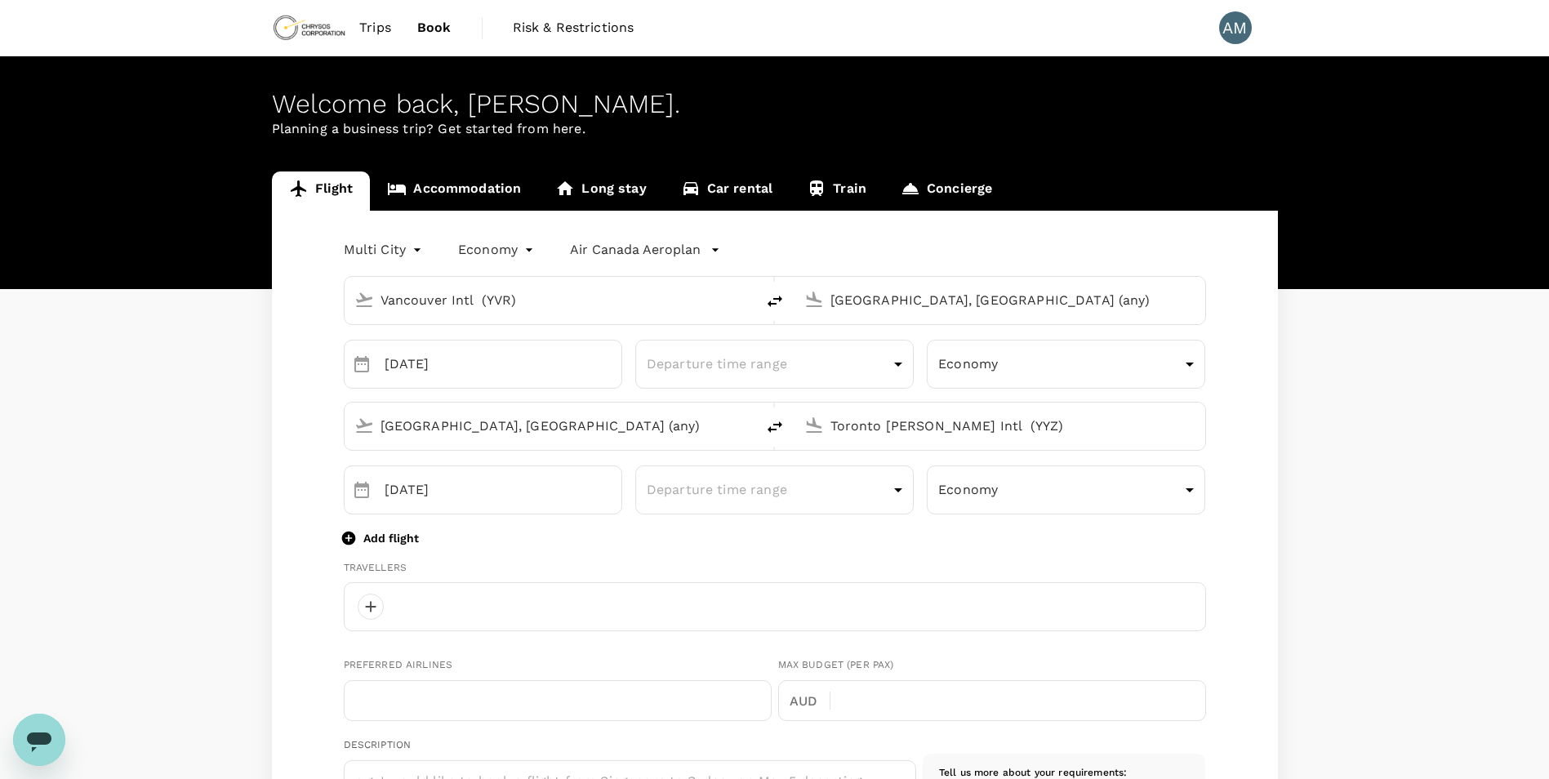
click at [397, 533] on p "Add flight" at bounding box center [391, 538] width 56 height 16
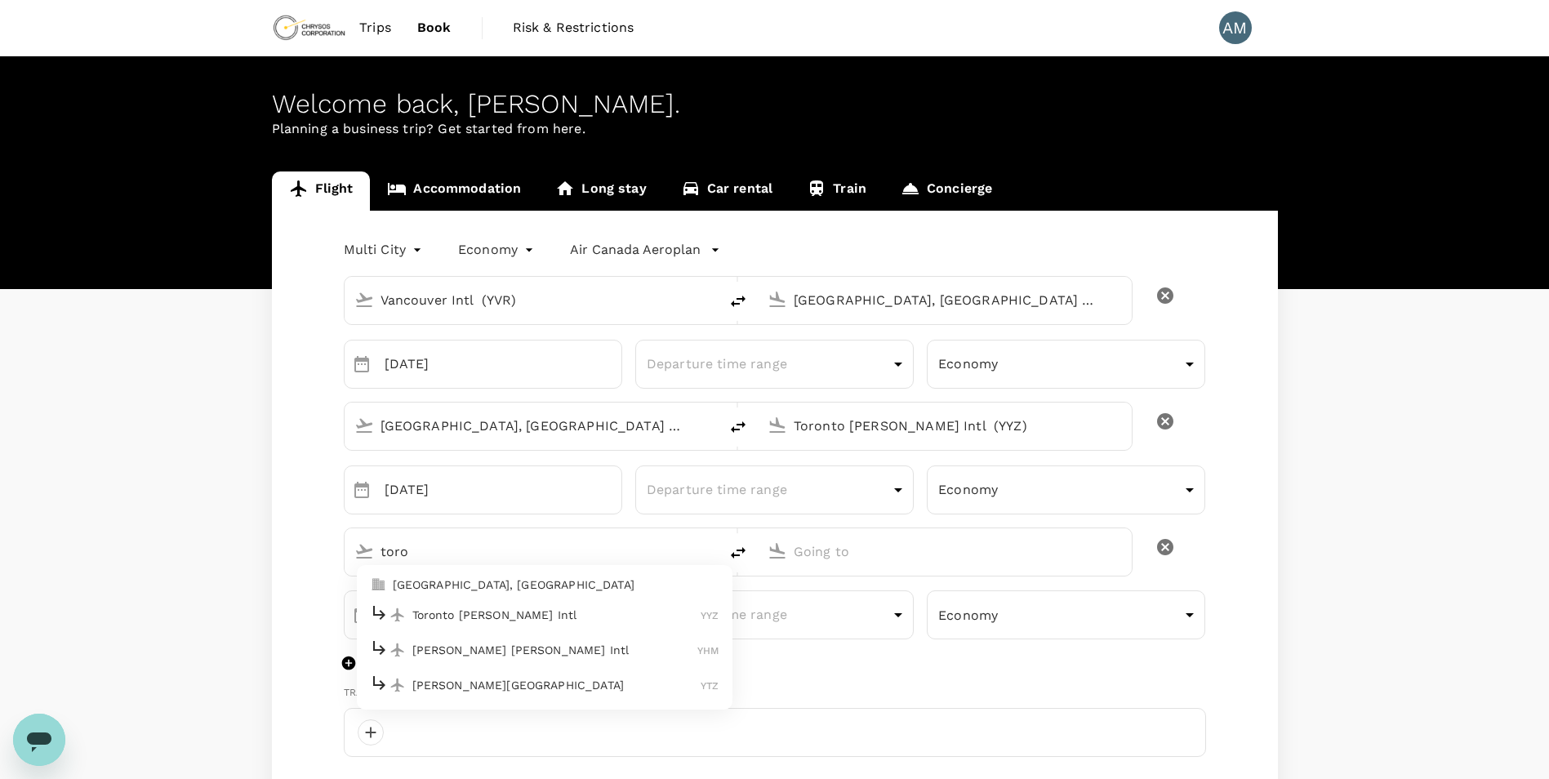
click at [537, 619] on p "Toronto Pearson Intl" at bounding box center [556, 615] width 289 height 16
type input "toro"
type input "Toronto Pearson Intl (YYZ)"
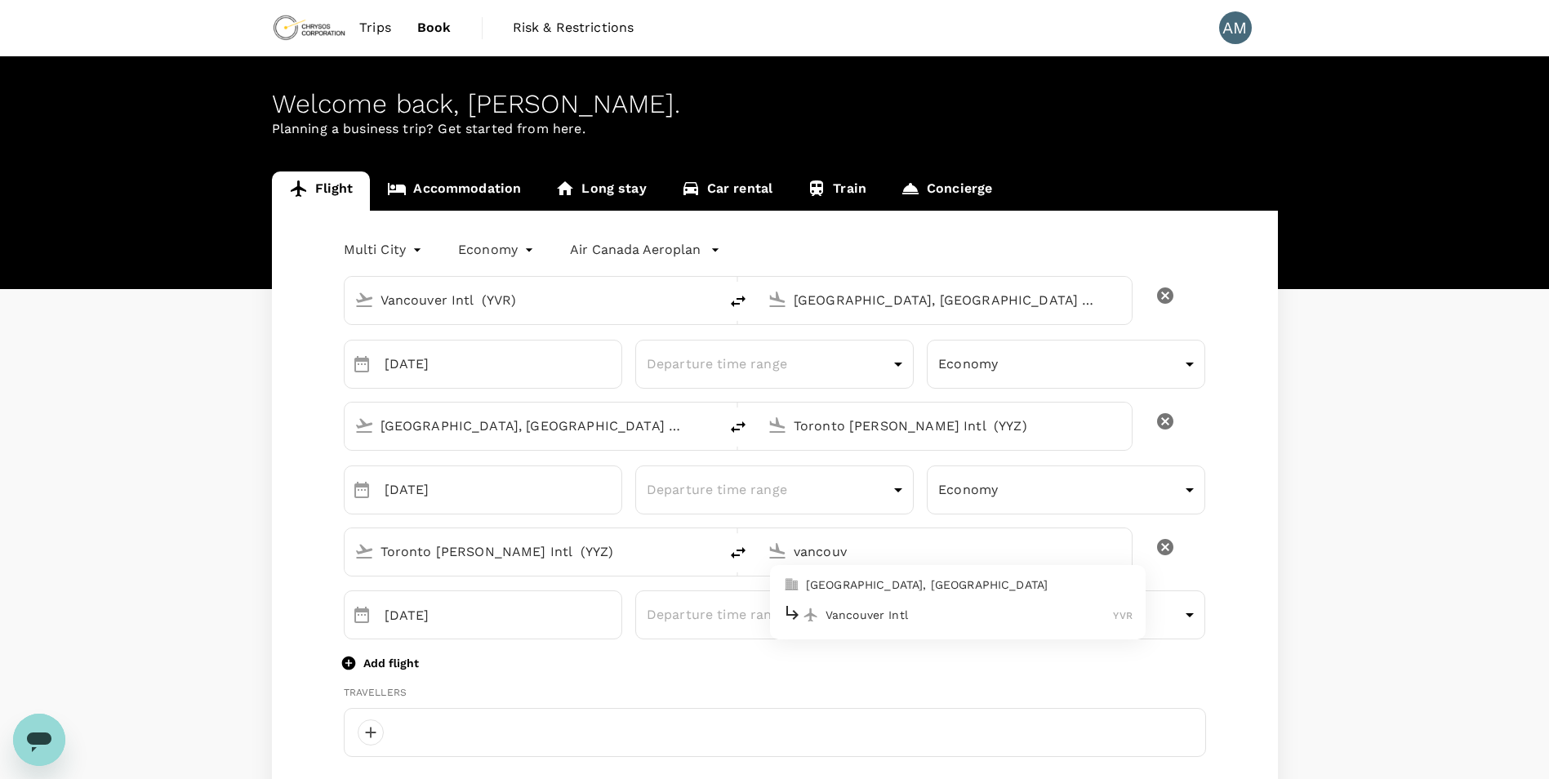
click at [887, 620] on p "Vancouver Intl" at bounding box center [970, 615] width 288 height 16
type input "Vancouver Intl (YVR)"
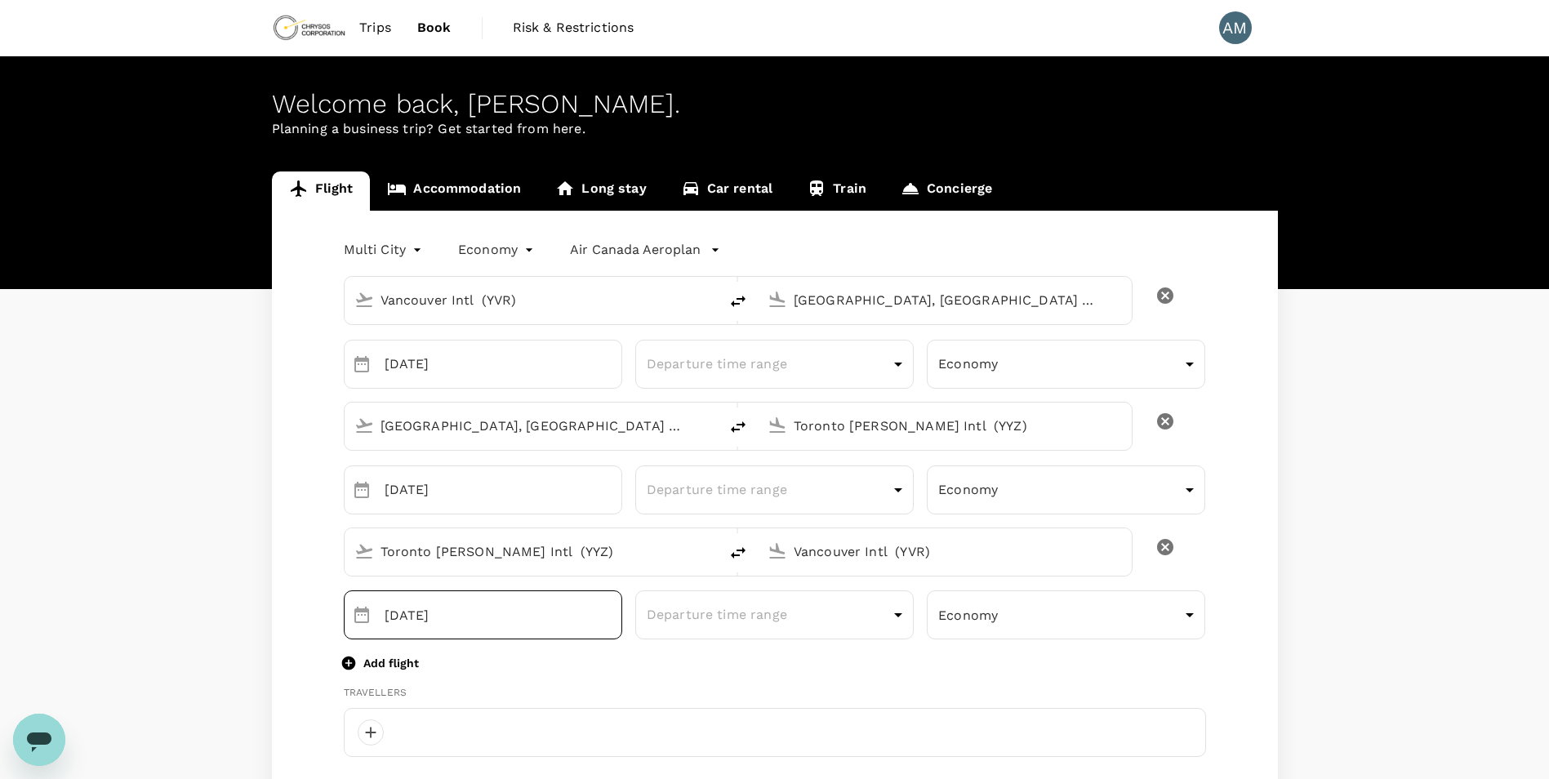
click at [521, 610] on input "12 Sep" at bounding box center [504, 615] width 238 height 49
click at [386, 613] on input "12 Sep" at bounding box center [504, 615] width 238 height 49
click at [361, 615] on icon "Choose date, selected date is Sep 12, 2025" at bounding box center [361, 615] width 15 height 16
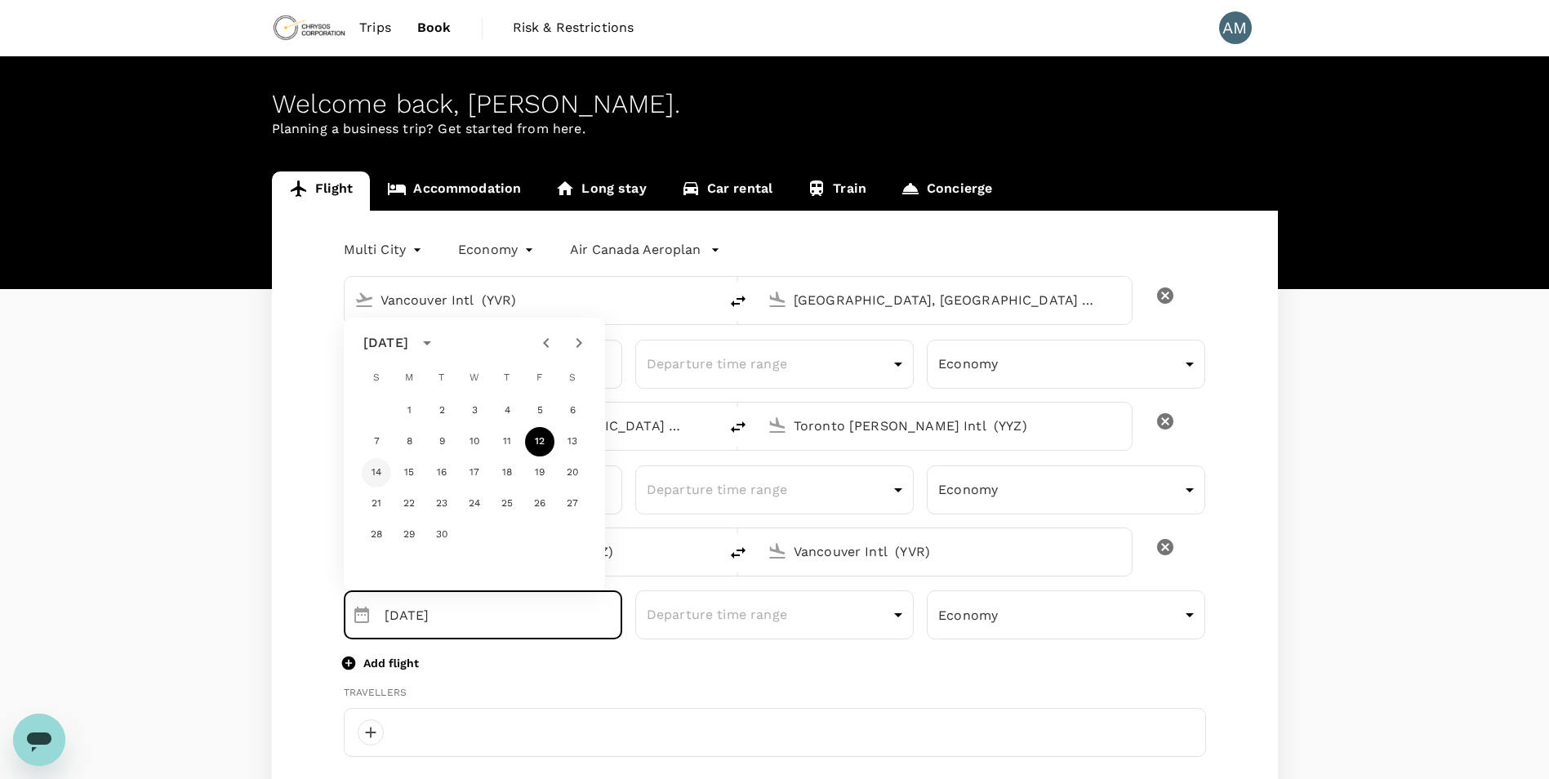
click at [378, 472] on button "14" at bounding box center [376, 472] width 29 height 29
type input "14 Sep"
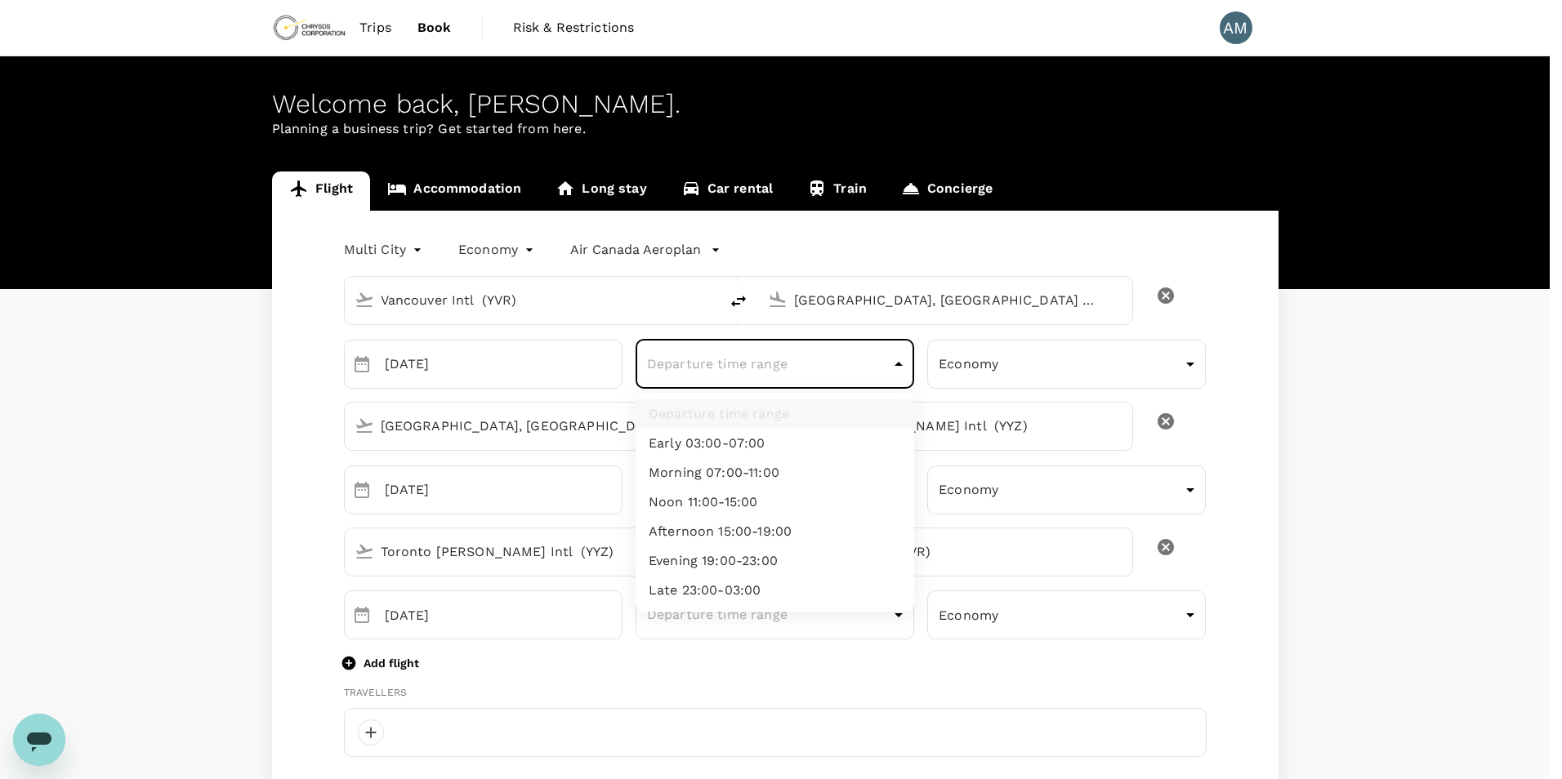
click at [832, 470] on li "Morning 07:00-11:00" at bounding box center [774, 472] width 279 height 29
type input "morning"
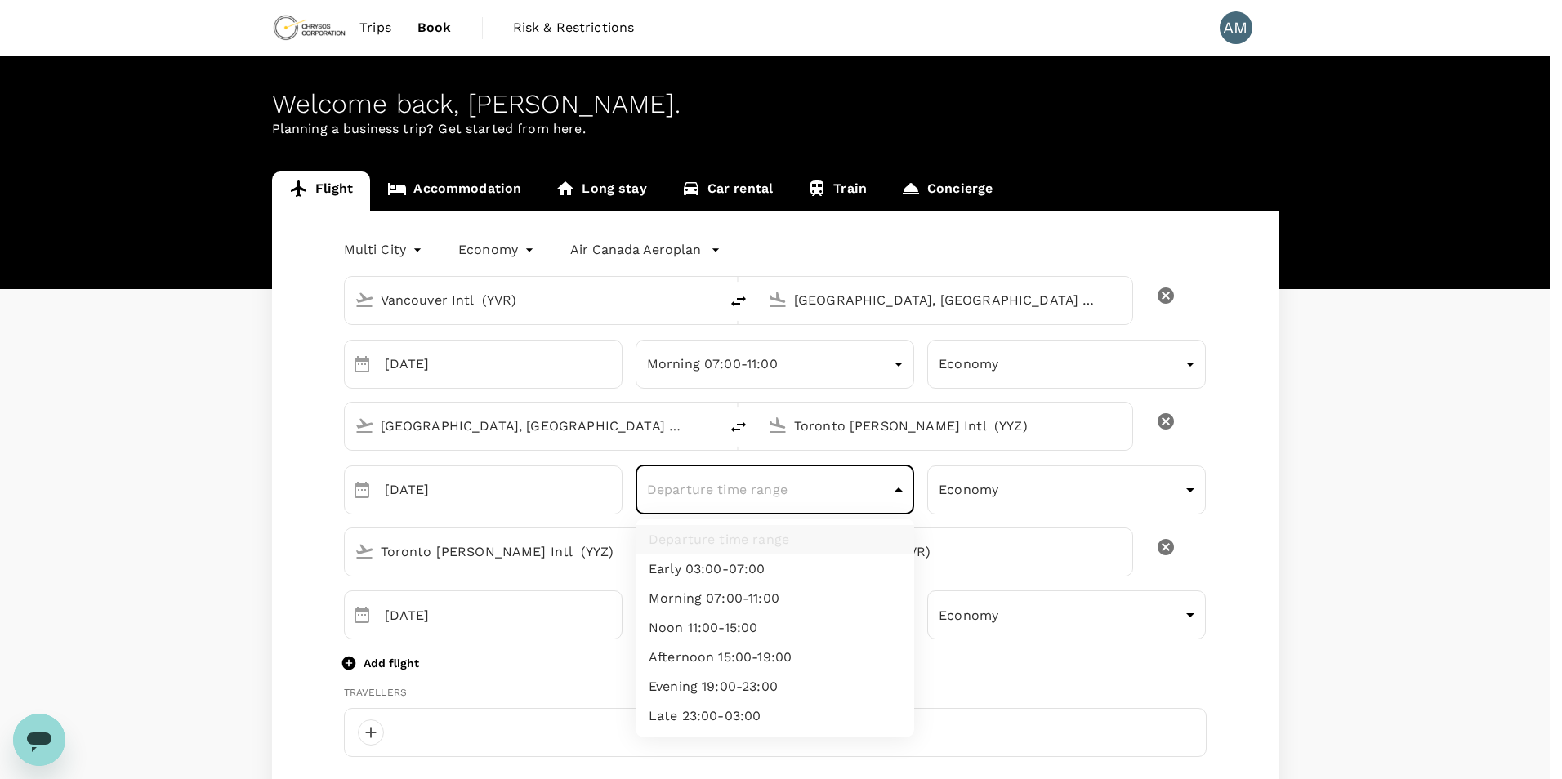
click at [1122, 677] on div at bounding box center [781, 389] width 1562 height 779
click at [793, 714] on li "Evening 19:00-23:00" at bounding box center [774, 719] width 279 height 29
type input "evening"
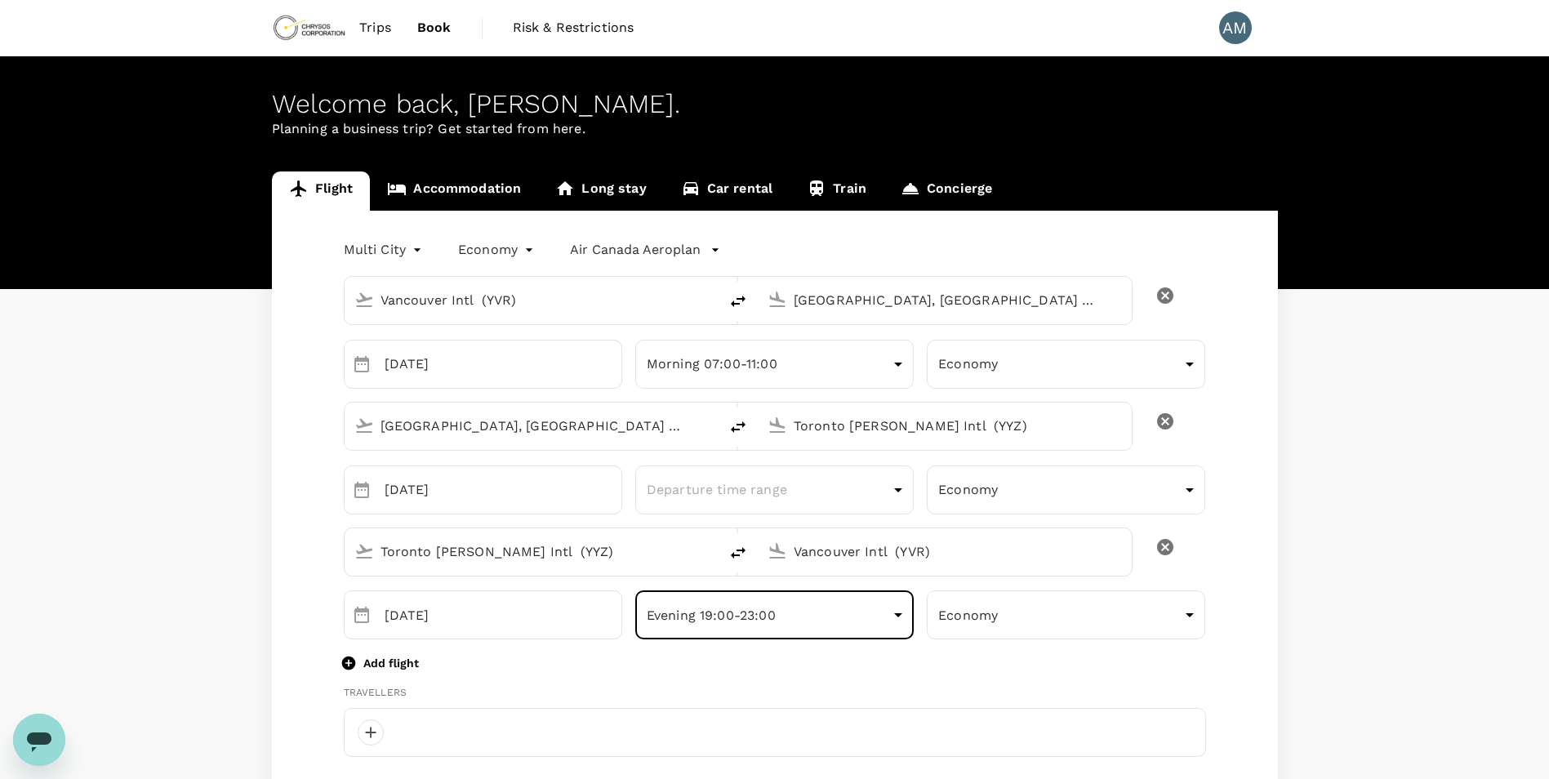
click at [1035, 662] on div "Add flight" at bounding box center [775, 663] width 863 height 20
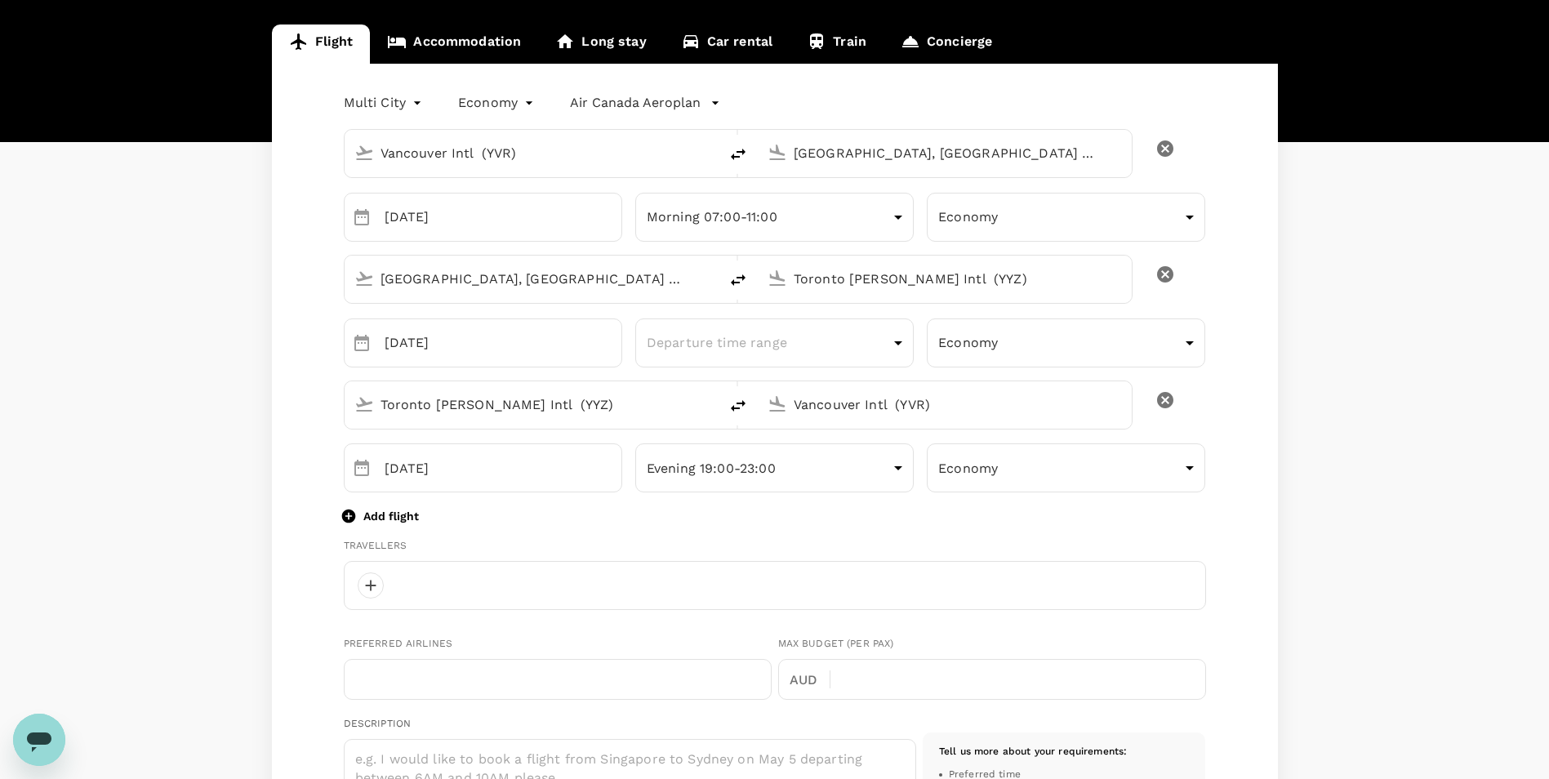
scroll to position [163, 0]
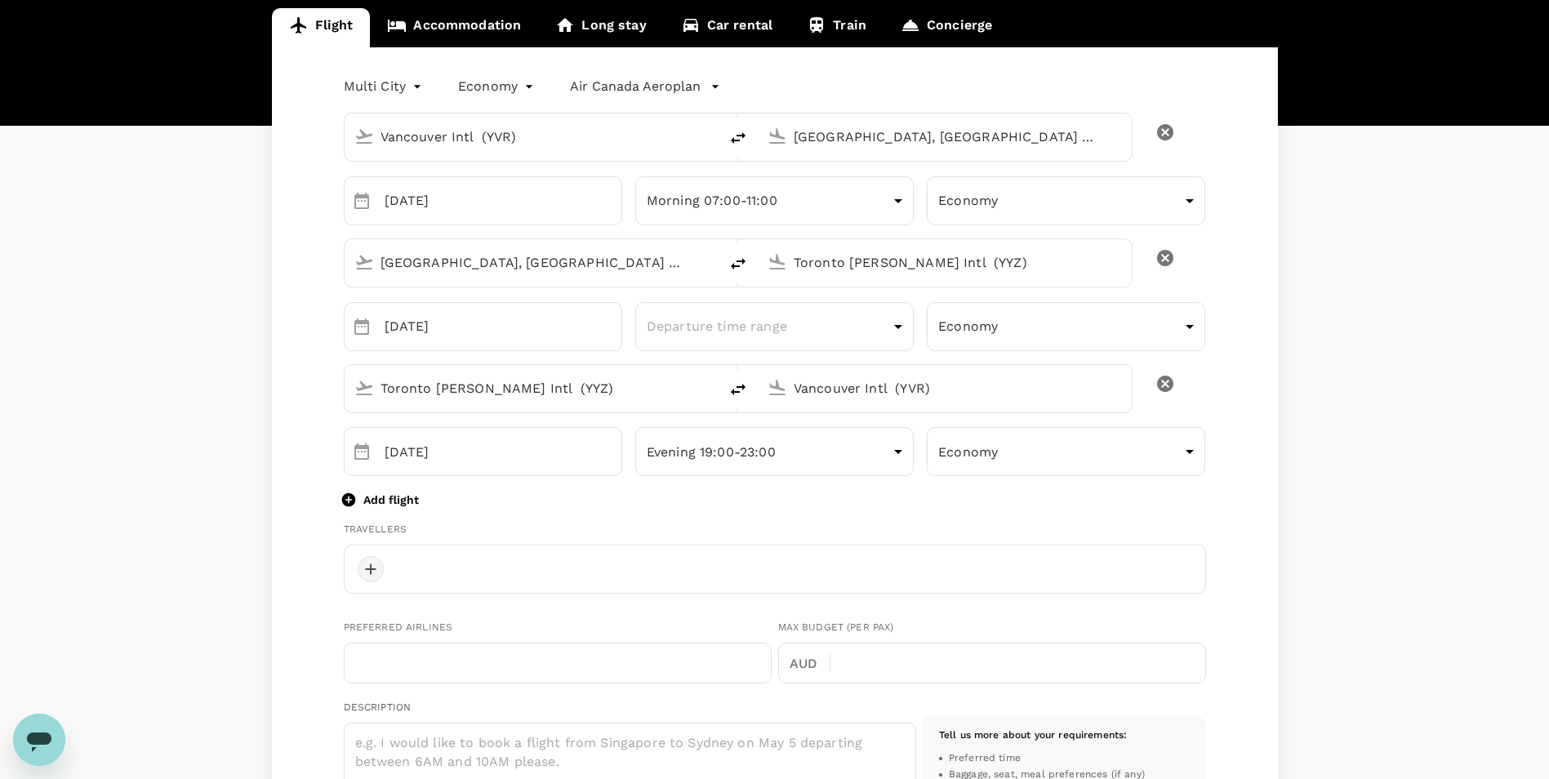
click at [365, 572] on div at bounding box center [371, 569] width 26 height 26
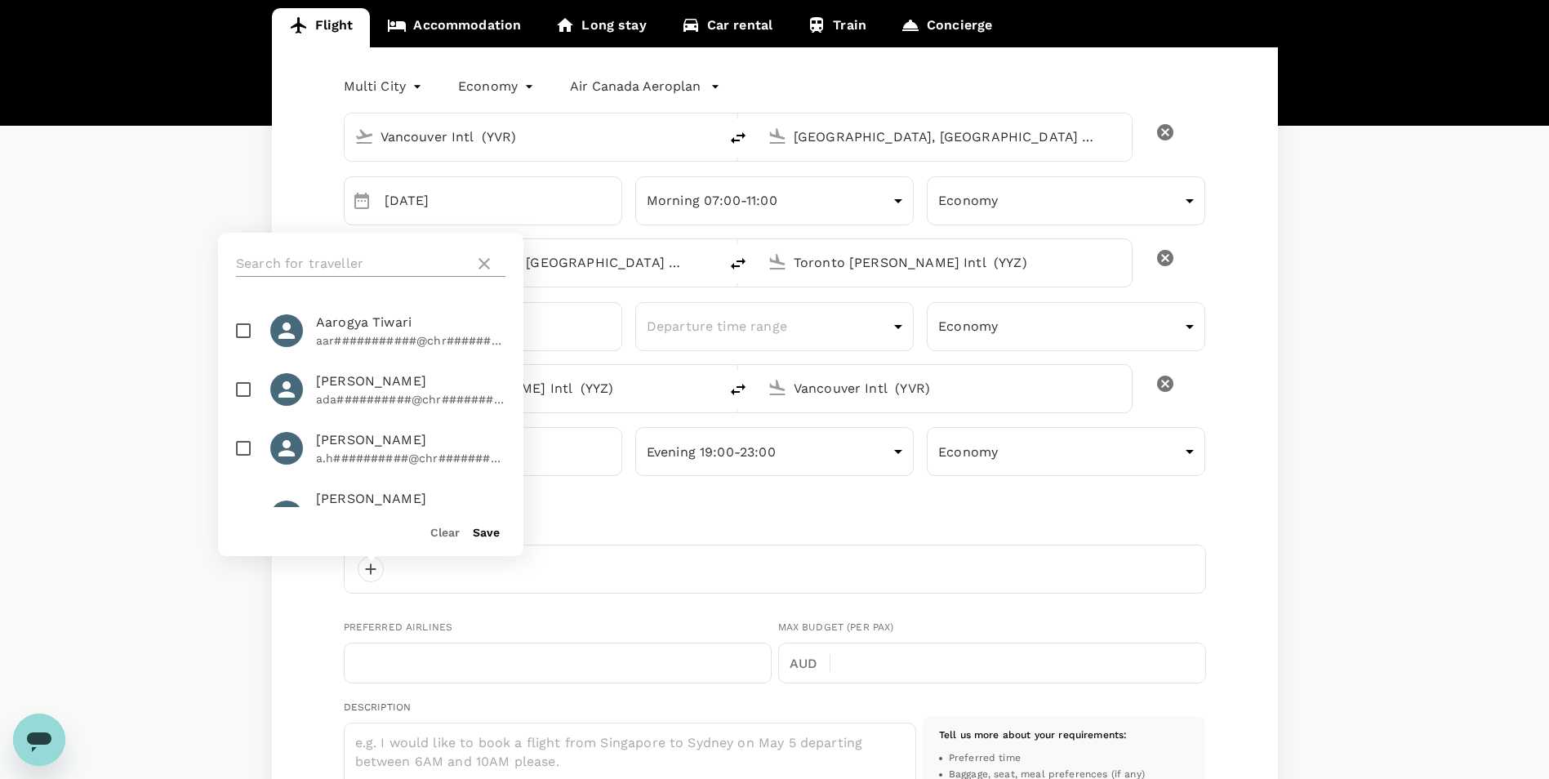
click at [407, 254] on input "text" at bounding box center [352, 264] width 232 height 26
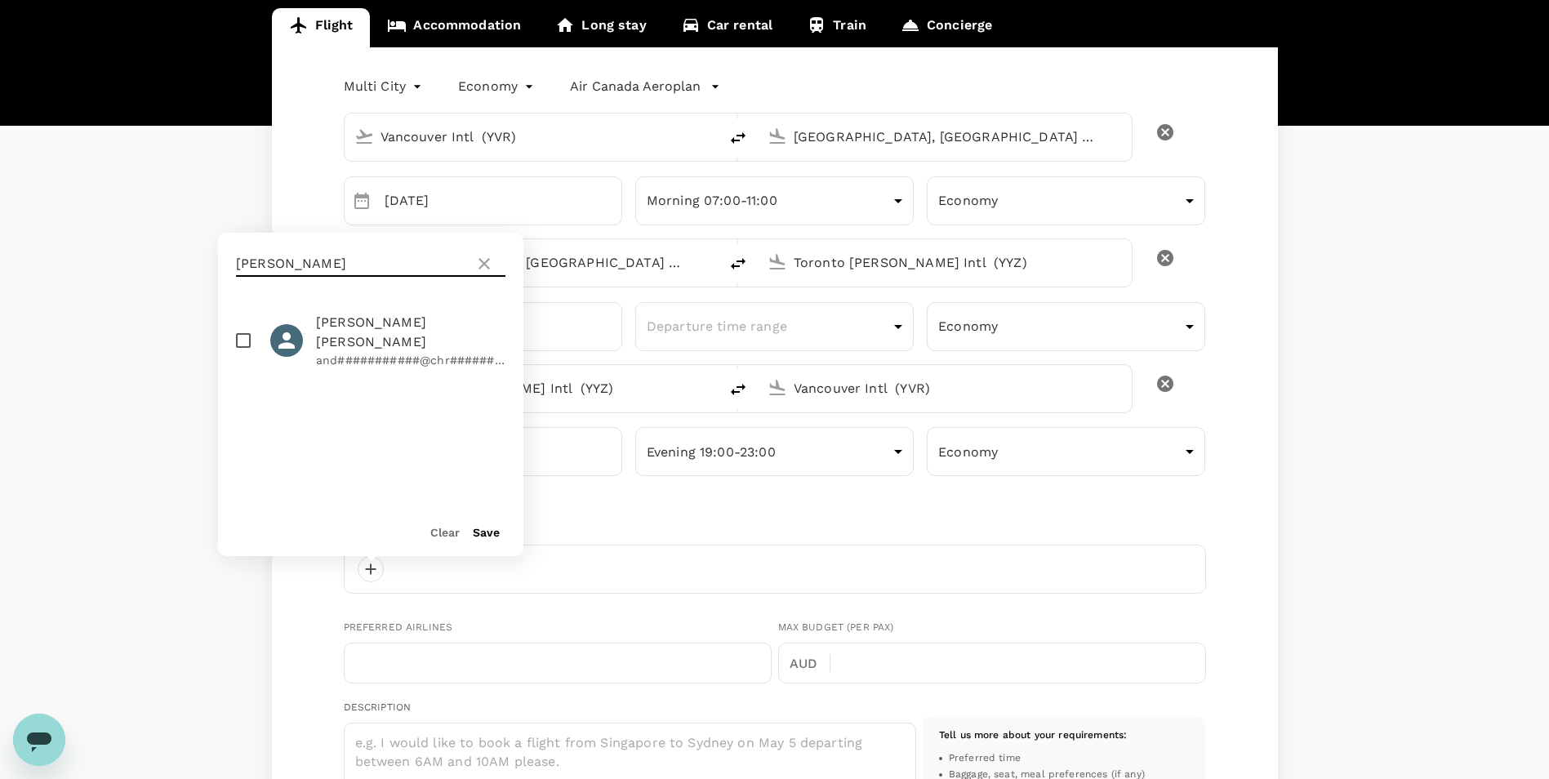
type input "Andrea"
click at [246, 332] on input "checkbox" at bounding box center [243, 340] width 34 height 34
checkbox input "true"
click at [485, 538] on button "Save" at bounding box center [486, 532] width 27 height 13
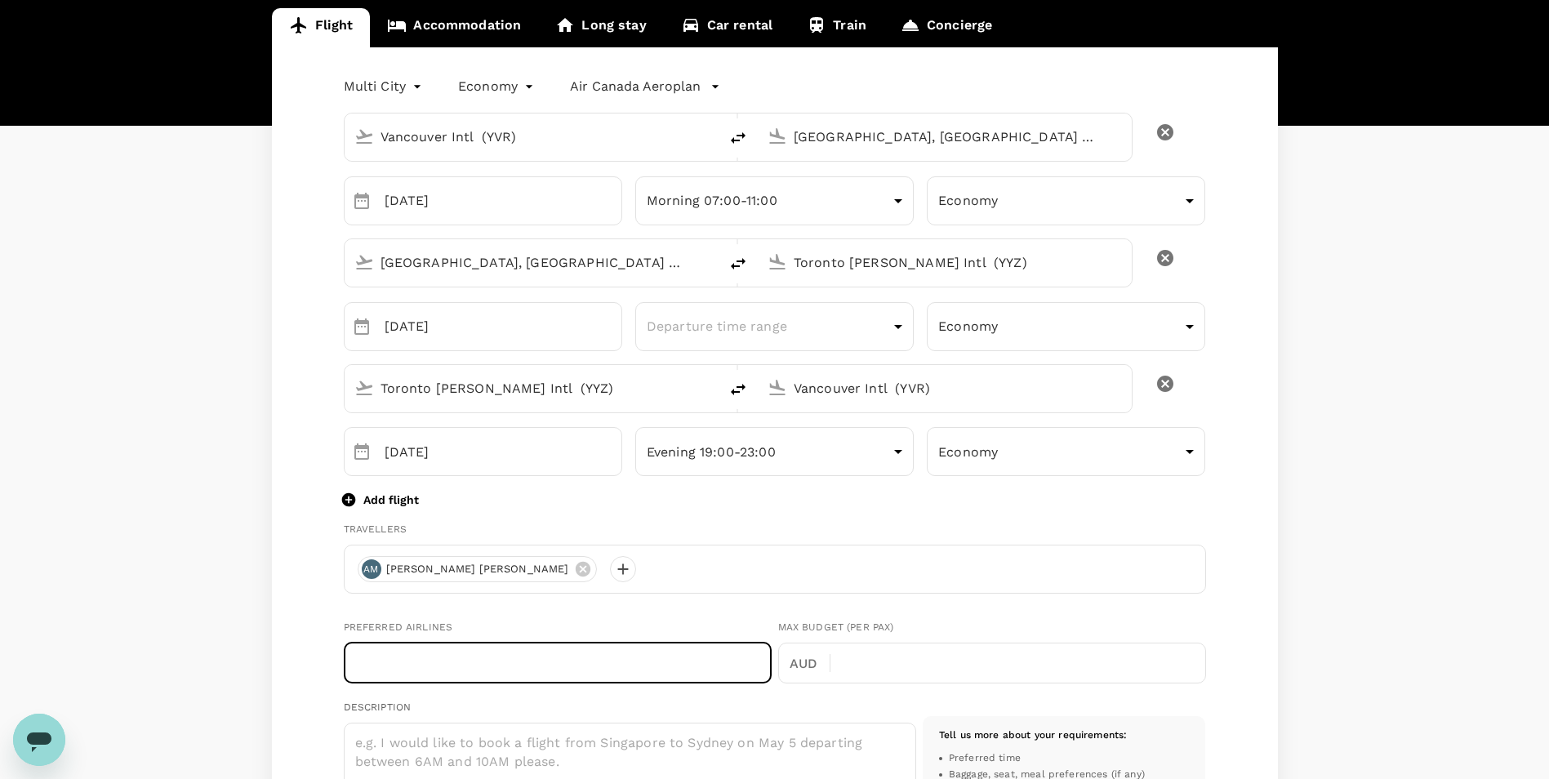
click at [555, 665] on input "text" at bounding box center [558, 663] width 428 height 41
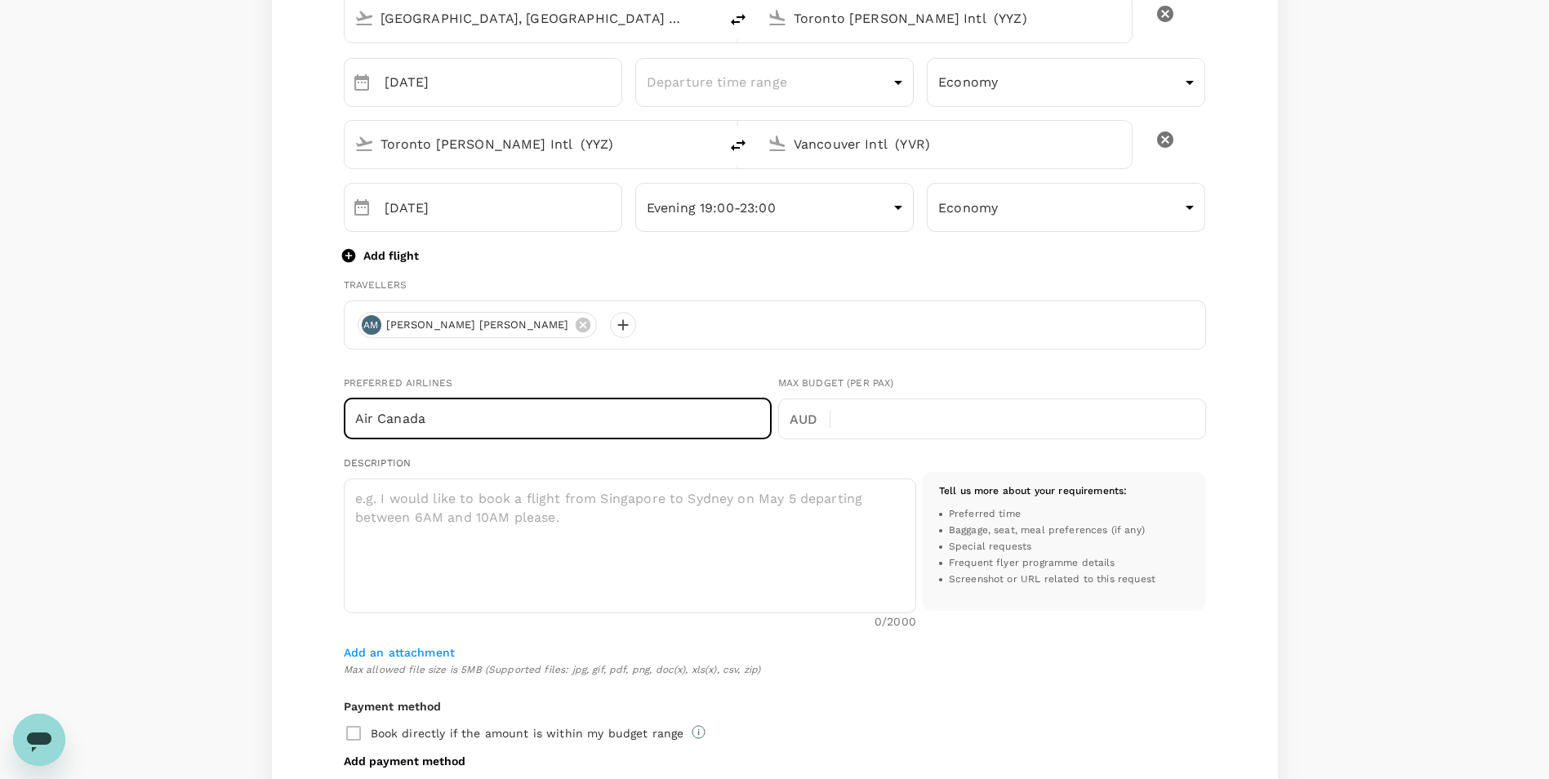
scroll to position [408, 0]
type input "Air Canada"
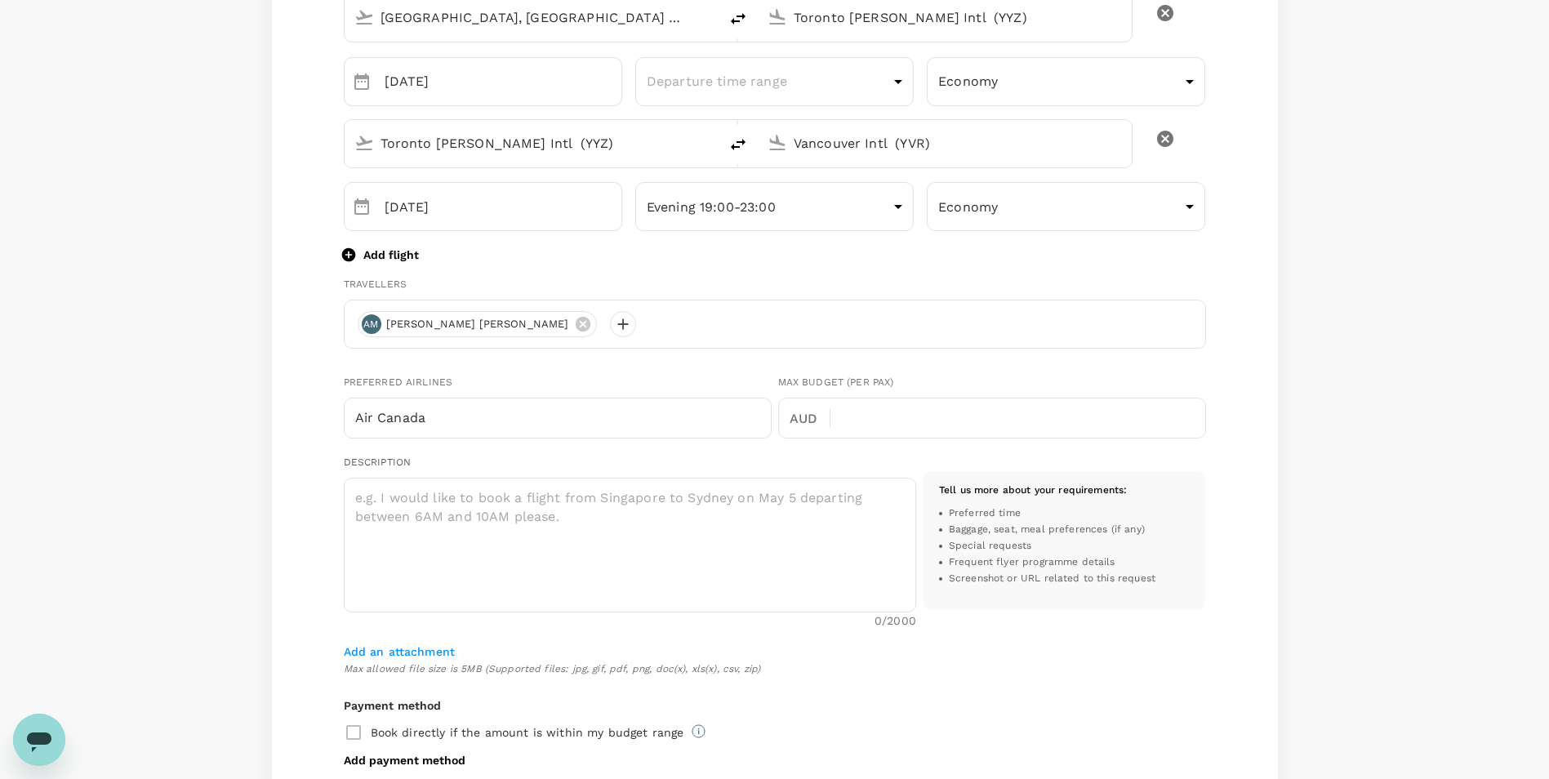
click at [991, 709] on h6 "Payment method" at bounding box center [775, 707] width 863 height 18
click at [1106, 684] on div "Vancouver Intl (YVR) Thunder Bay, Canada (any) ​ 08 Sep ​ Morning 07:00-11:00 m…" at bounding box center [775, 442] width 863 height 1174
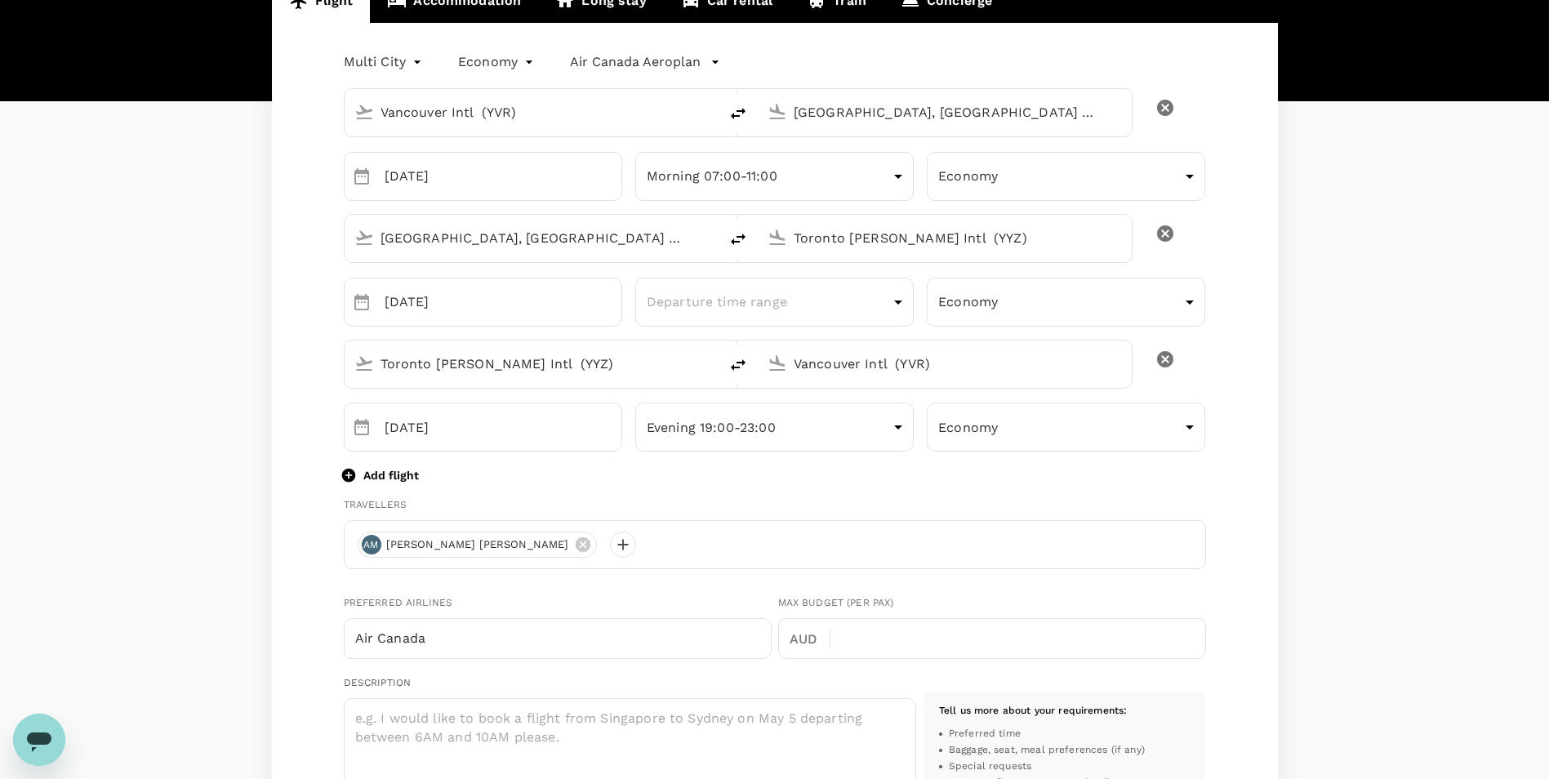
scroll to position [0, 0]
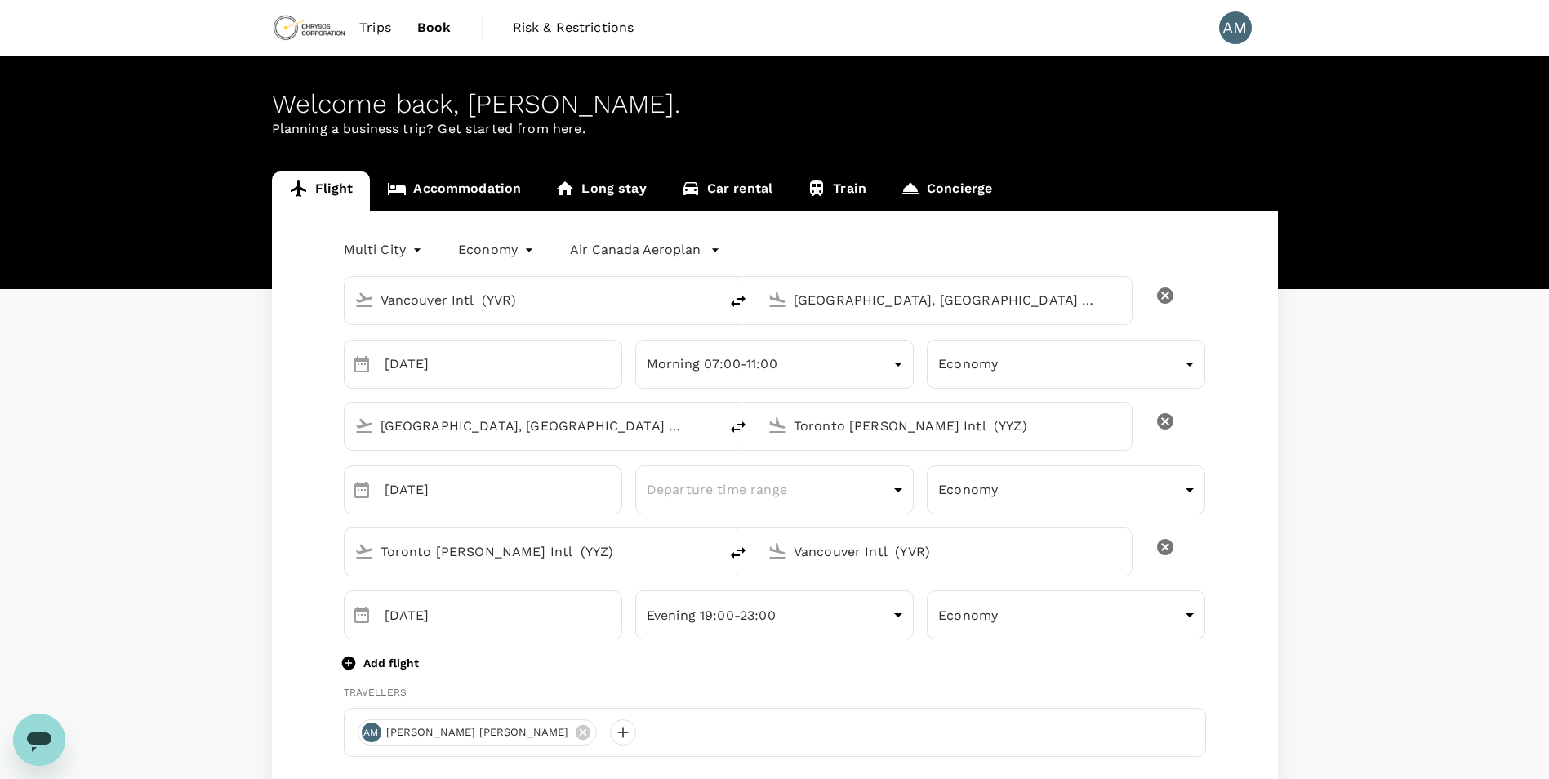
drag, startPoint x: 417, startPoint y: 430, endPoint x: 1251, endPoint y: 672, distance: 867.7
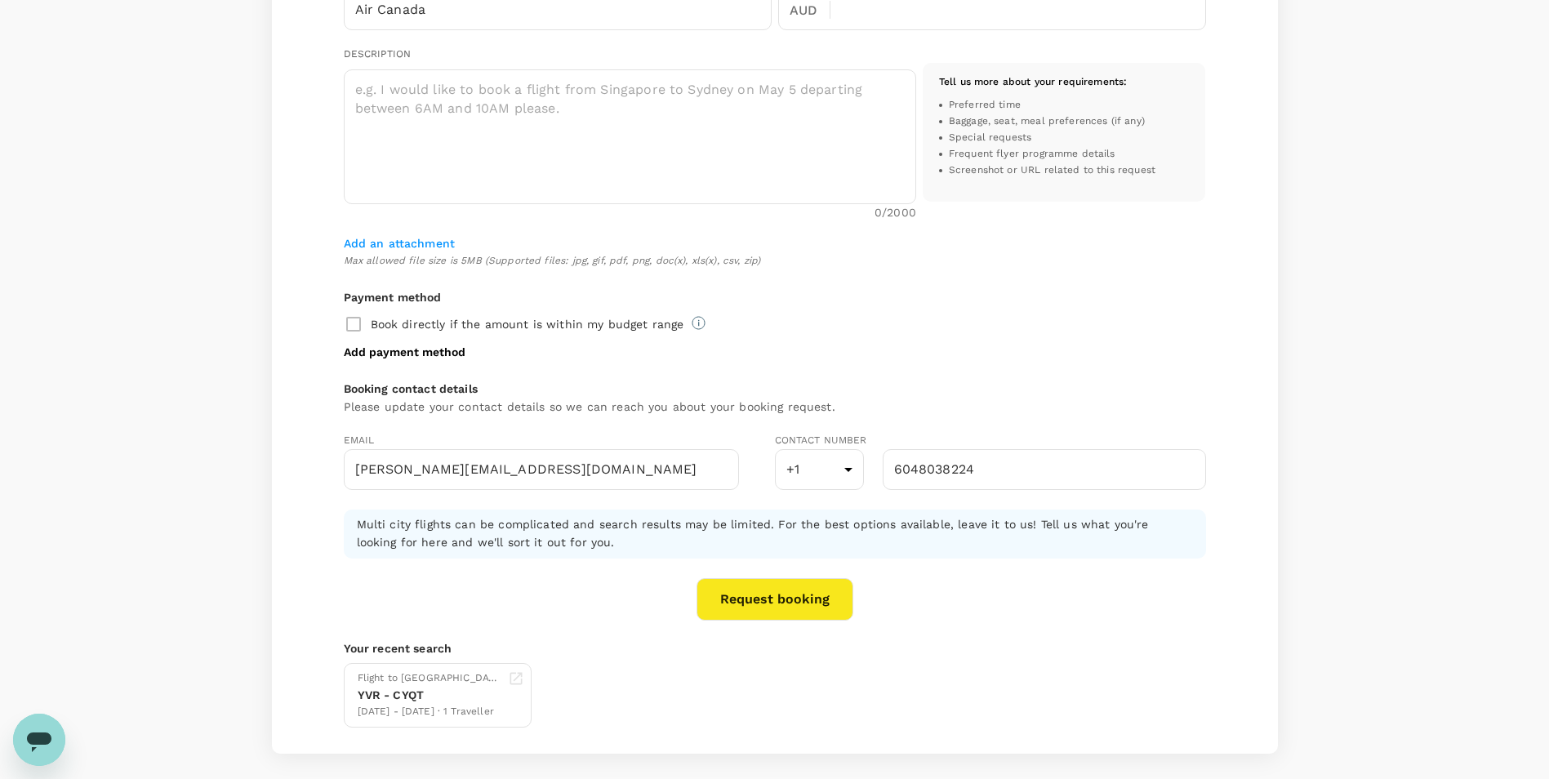
scroll to position [490, 0]
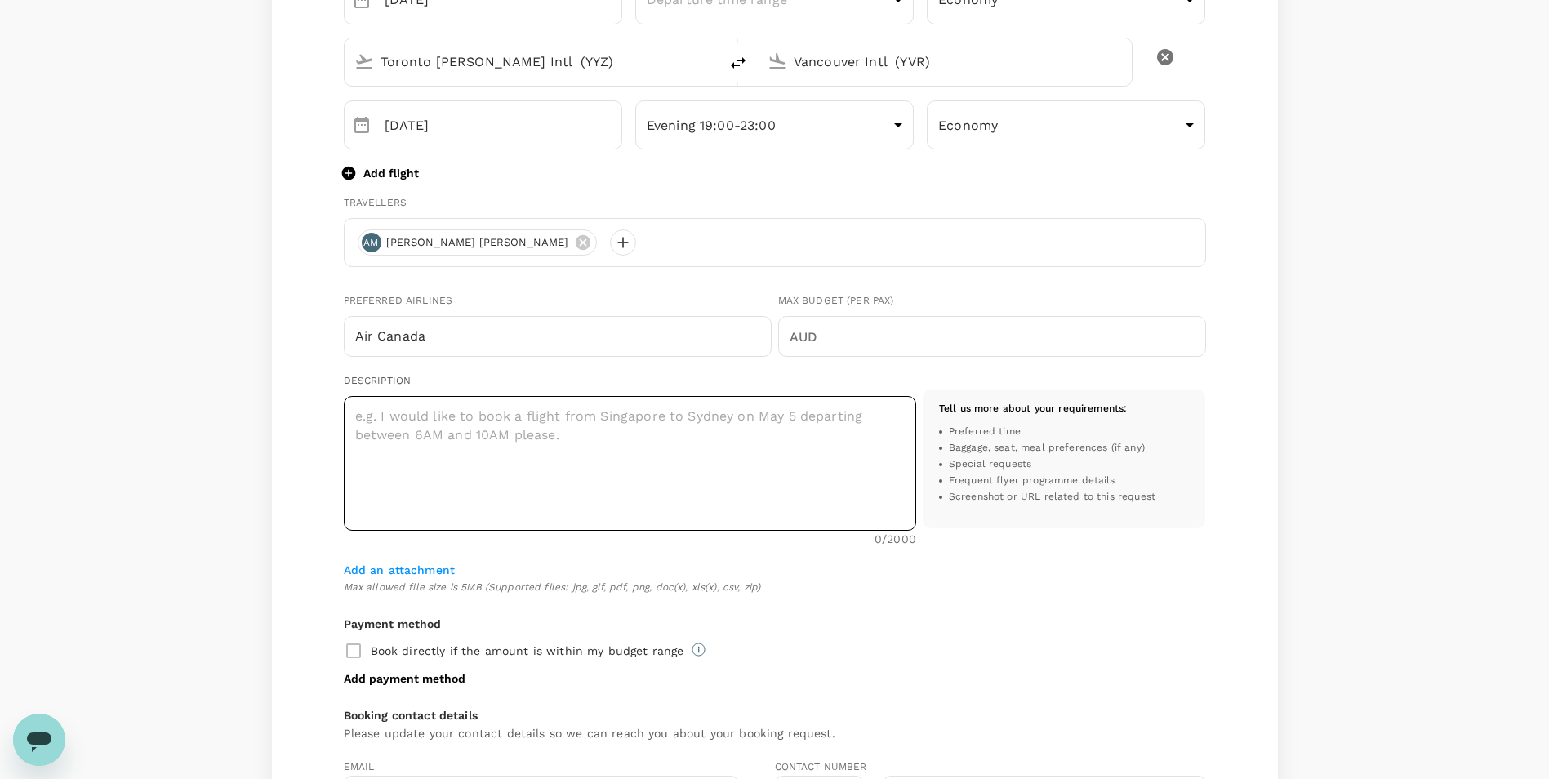
click at [689, 483] on textarea at bounding box center [630, 463] width 573 height 135
type textarea "A"
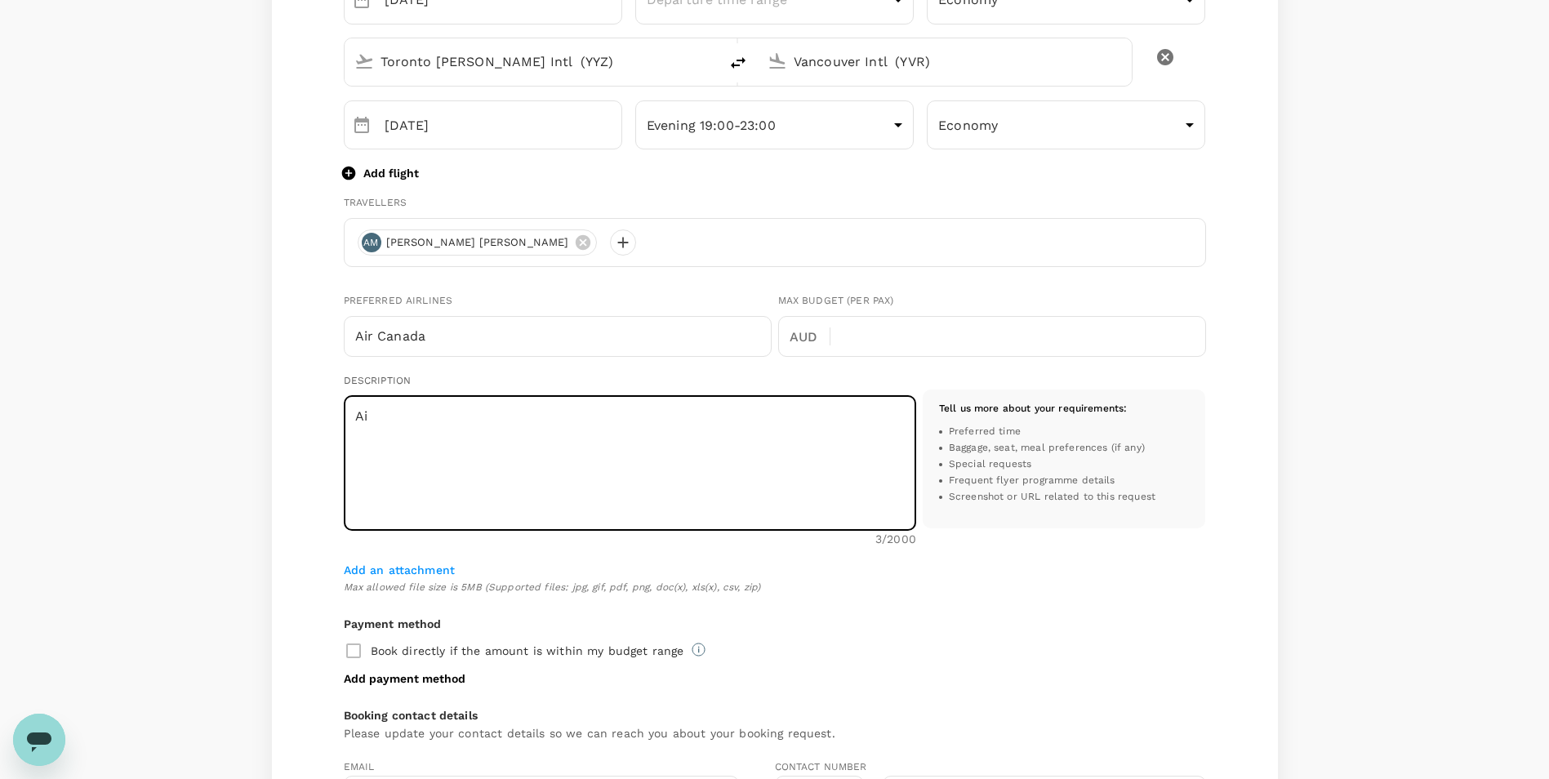
type textarea "A"
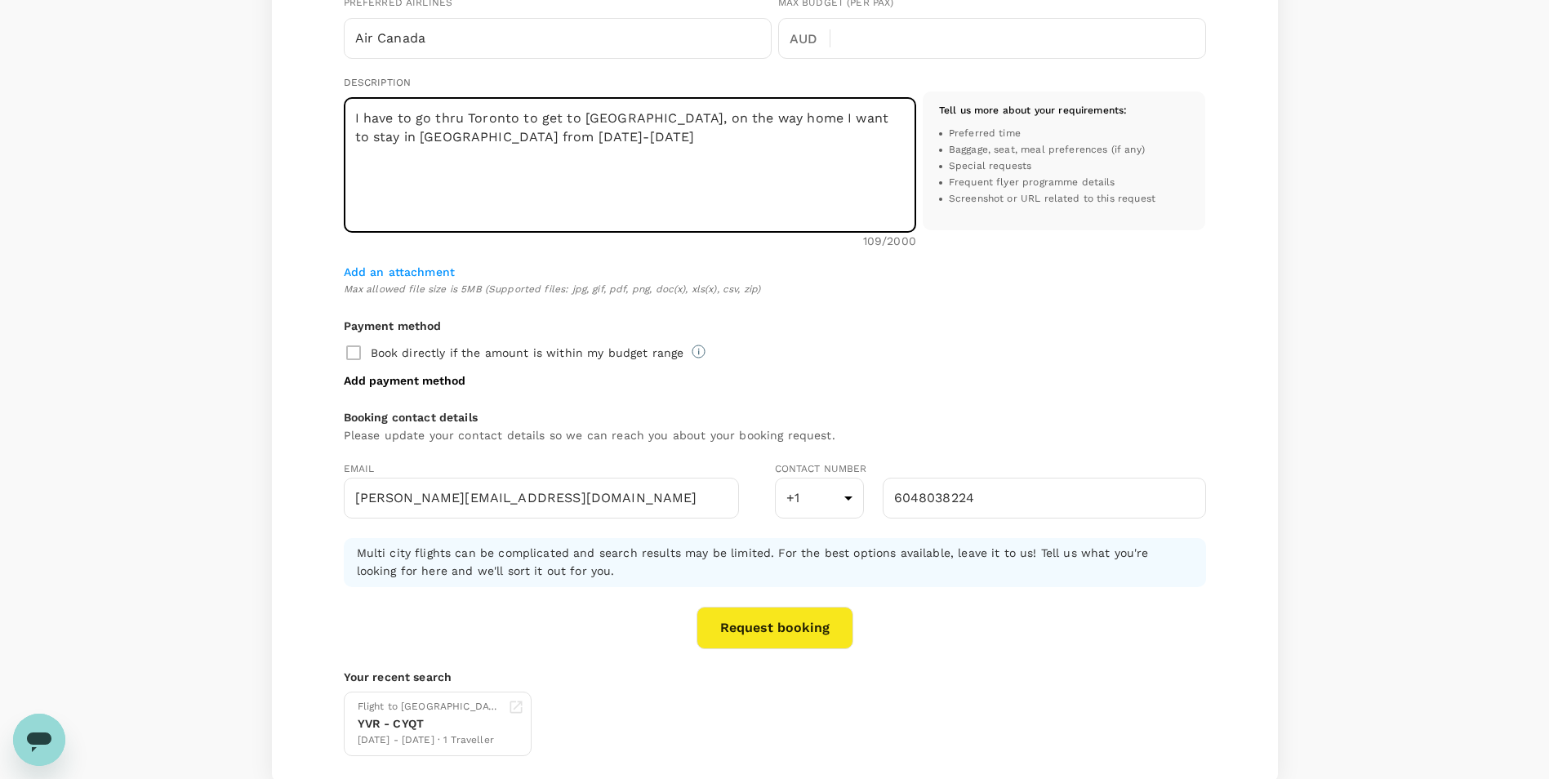
scroll to position [894, 0]
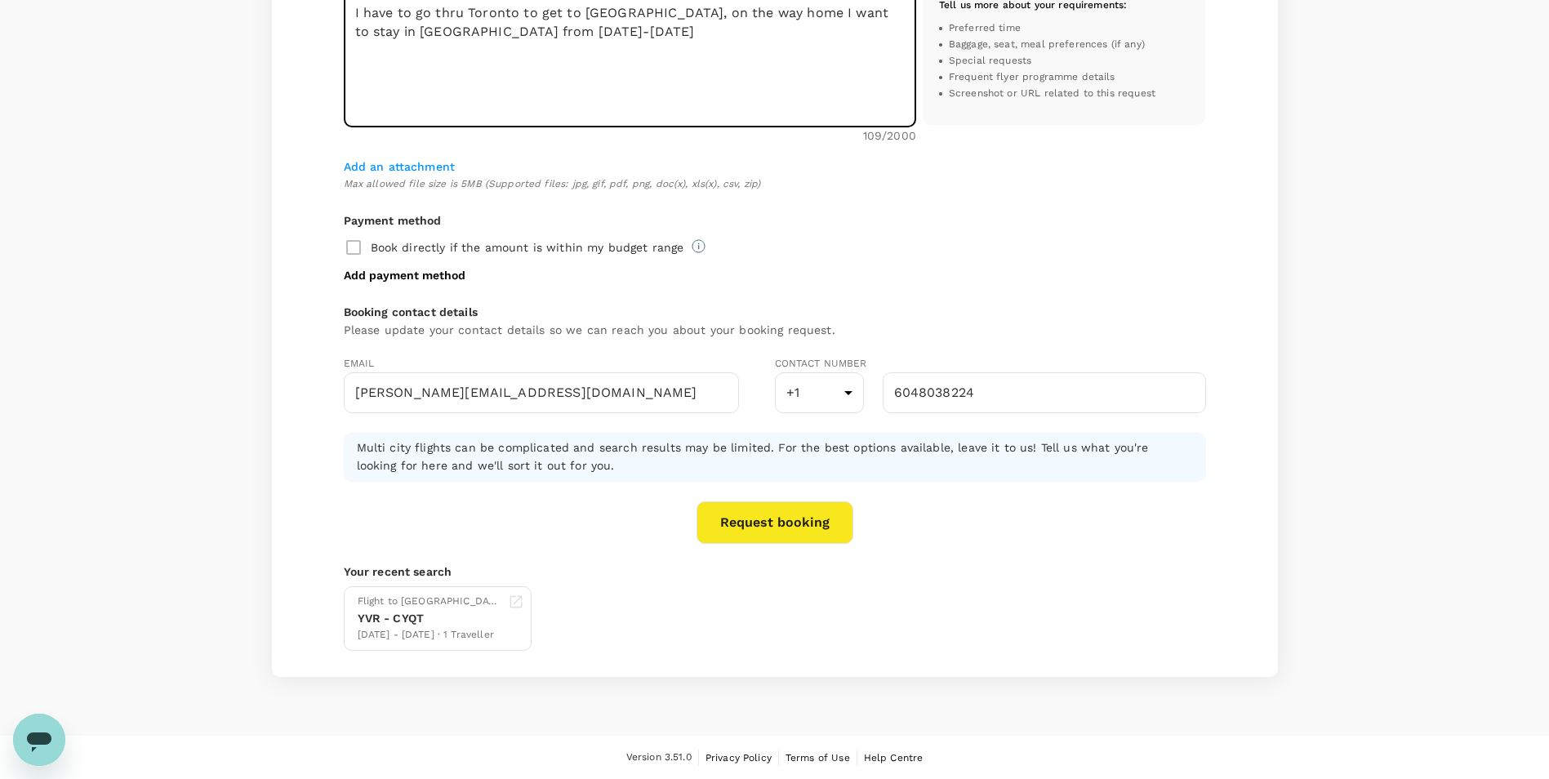
type textarea "I have to go thru Toronto to get to Thunder Bay, on the way home I want to stay…"
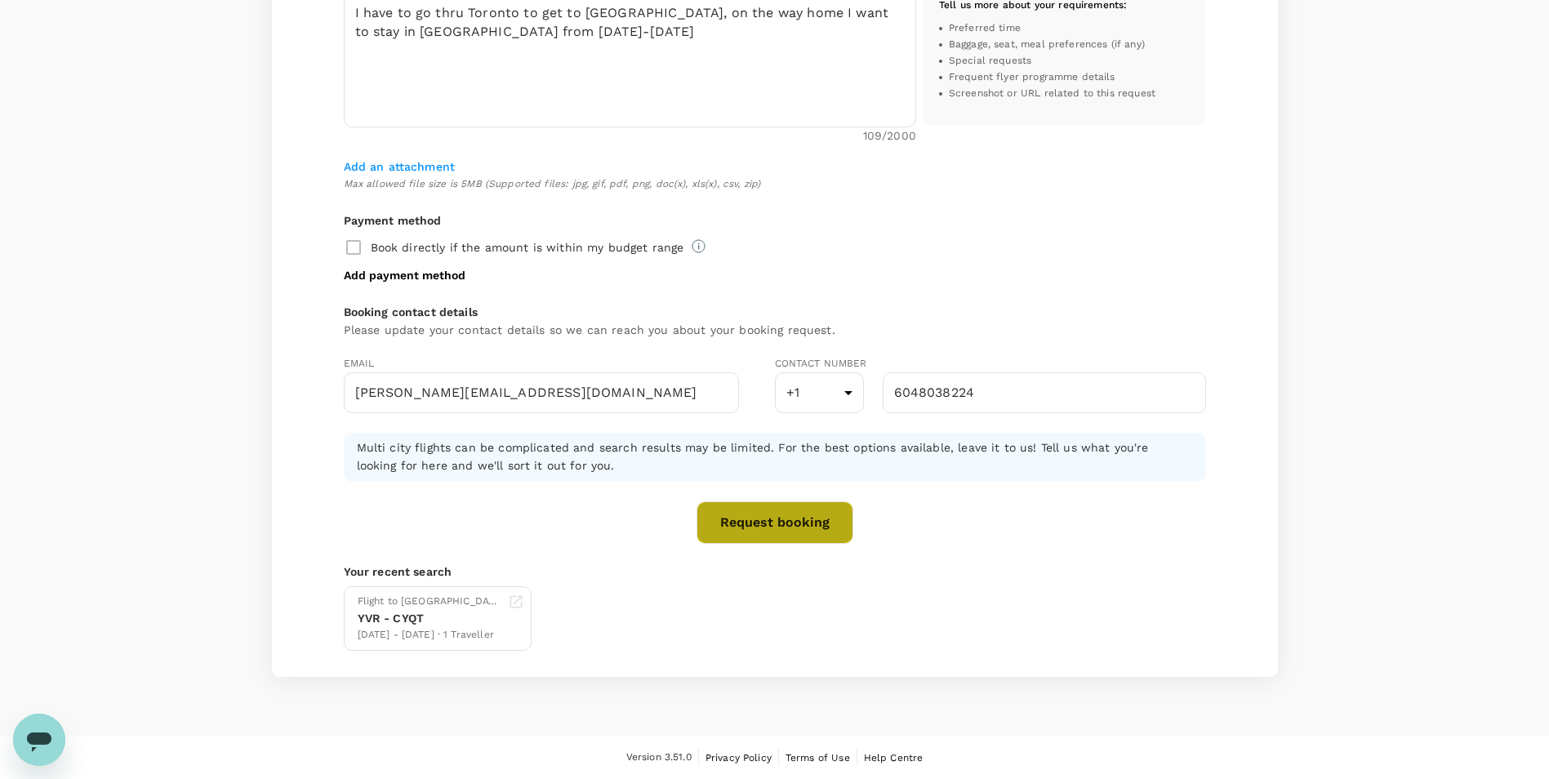
click at [813, 530] on button "Request booking" at bounding box center [775, 523] width 157 height 42
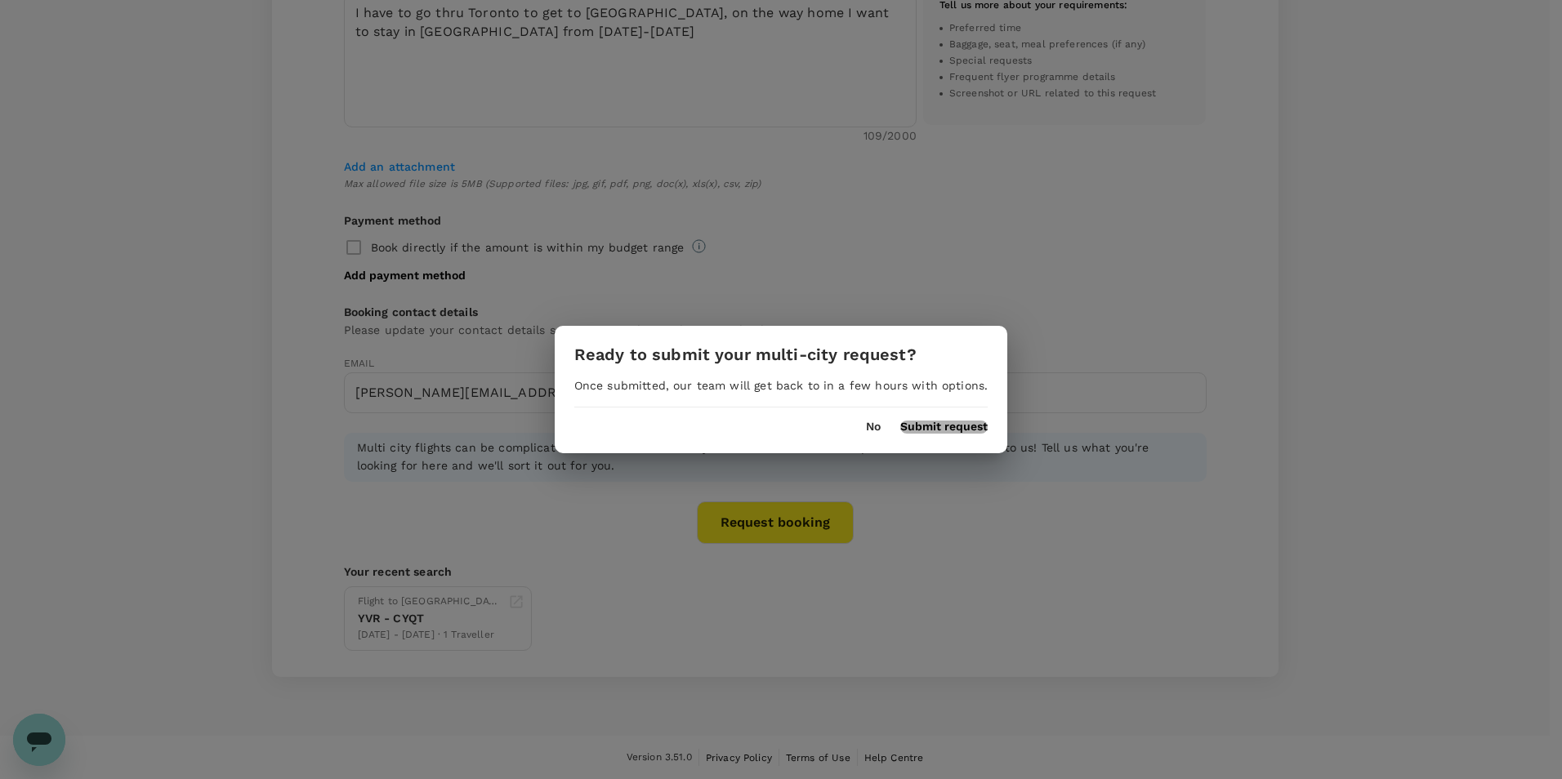
click at [953, 430] on button "Submit request" at bounding box center [943, 427] width 87 height 13
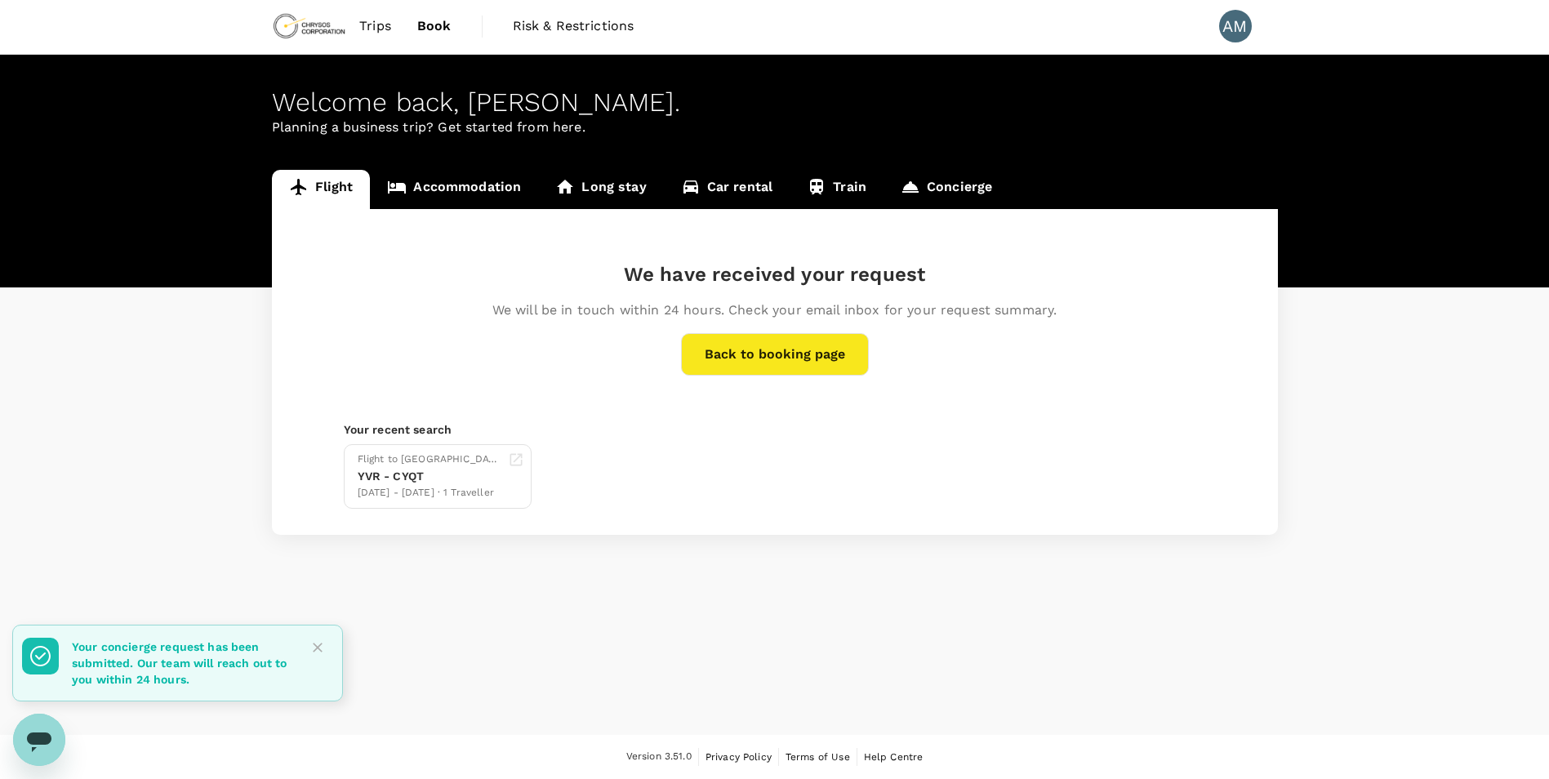
scroll to position [2, 0]
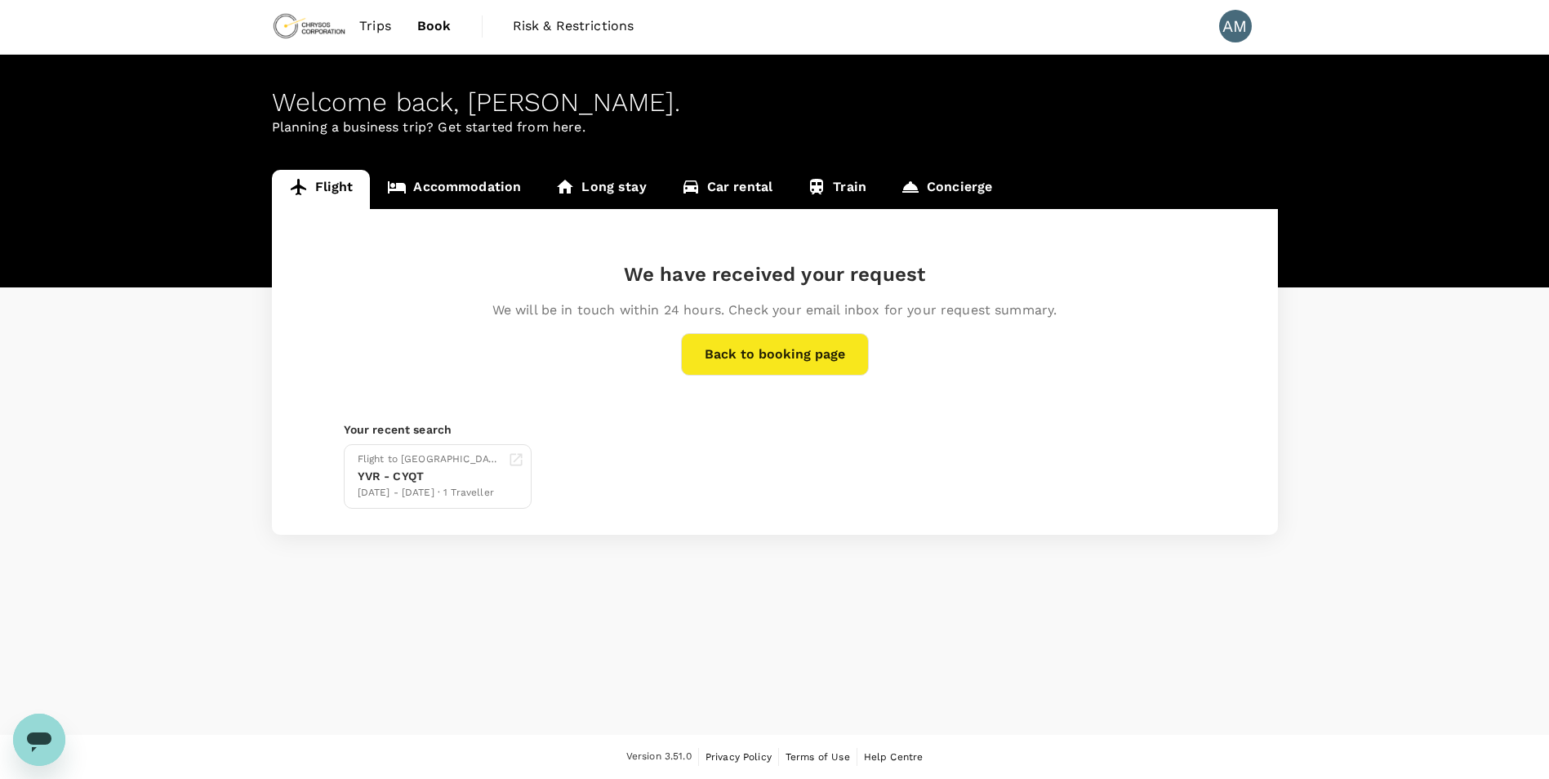
click at [766, 689] on div "Welcome back , Andrea Ruth Leslie . Planning a business trip? Get started from …" at bounding box center [774, 395] width 1549 height 680
